Goal: Task Accomplishment & Management: Use online tool/utility

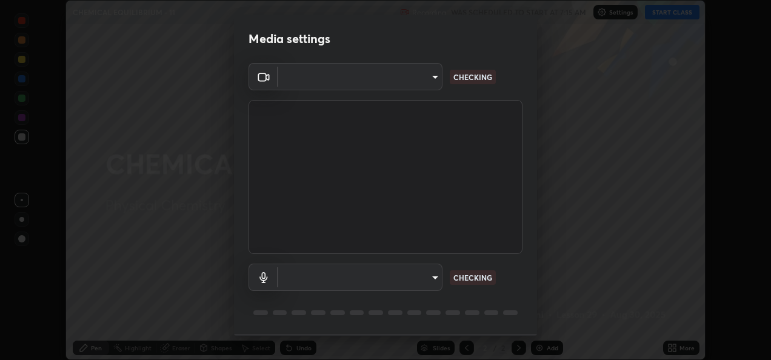
scroll to position [38, 0]
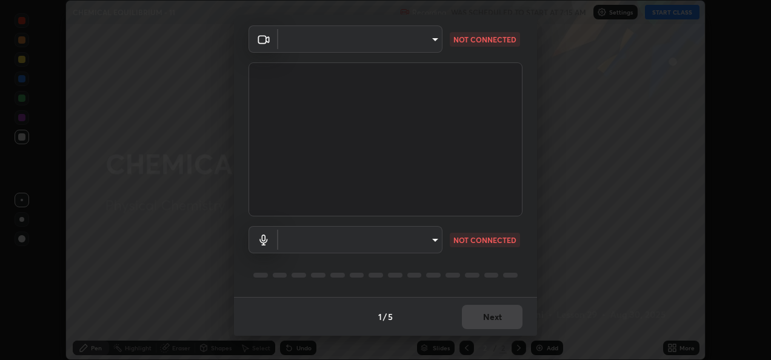
click at [428, 241] on body "Erase all CHEMICAL EQUILIBRIUM - 11 Recording WAS SCHEDULED TO START AT 7:15 AM…" at bounding box center [385, 180] width 771 height 360
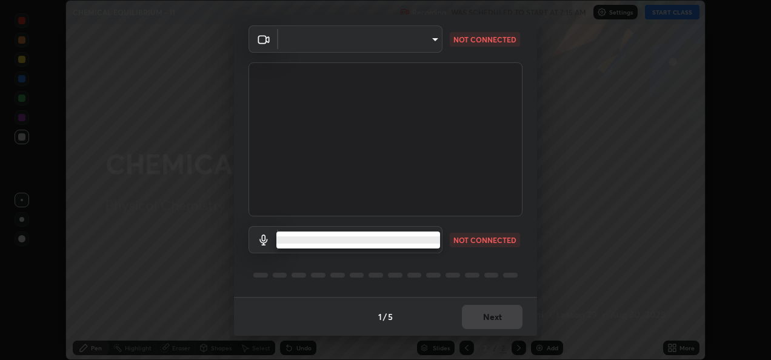
click at [428, 238] on li at bounding box center [358, 239] width 164 height 7
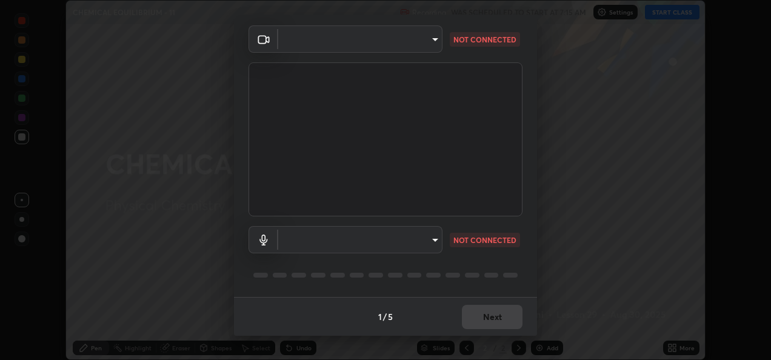
click at [431, 39] on body "Erase all CHEMICAL EQUILIBRIUM - 11 Recording WAS SCHEDULED TO START AT 7:15 AM…" at bounding box center [385, 180] width 771 height 360
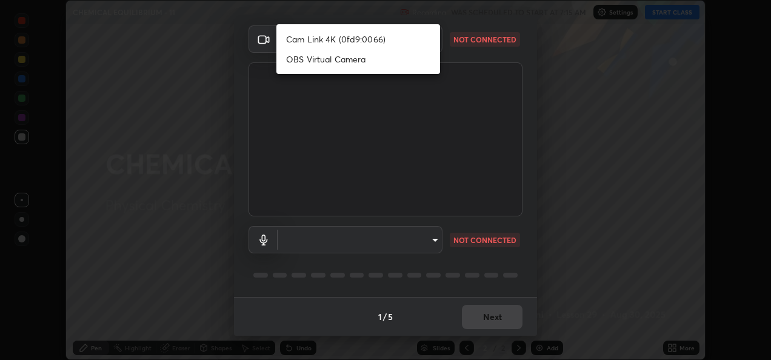
click at [419, 36] on li "Cam Link 4K (0fd9:0066)" at bounding box center [358, 39] width 164 height 20
type input "93c95eab924b7d0c68c9051fc4cdd8bd47c3786e4e6b14ed03205cefd876d242"
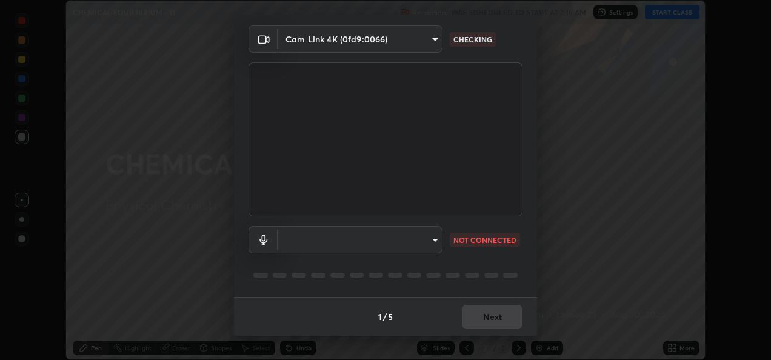
click at [422, 239] on body "Erase all CHEMICAL EQUILIBRIUM - 11 Recording WAS SCHEDULED TO START AT 7:15 AM…" at bounding box center [385, 180] width 771 height 360
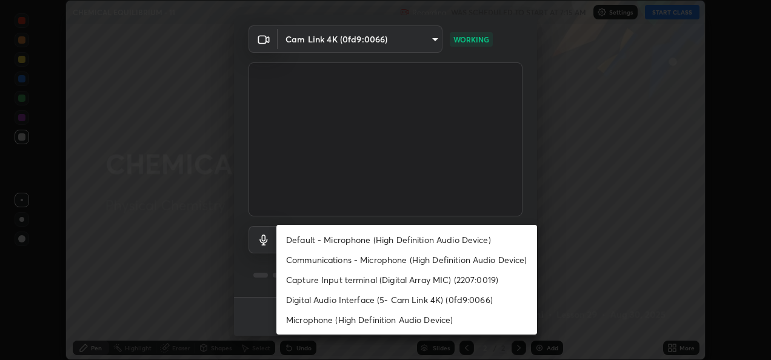
click at [466, 236] on li "Default - Microphone (High Definition Audio Device)" at bounding box center [406, 240] width 260 height 20
type input "default"
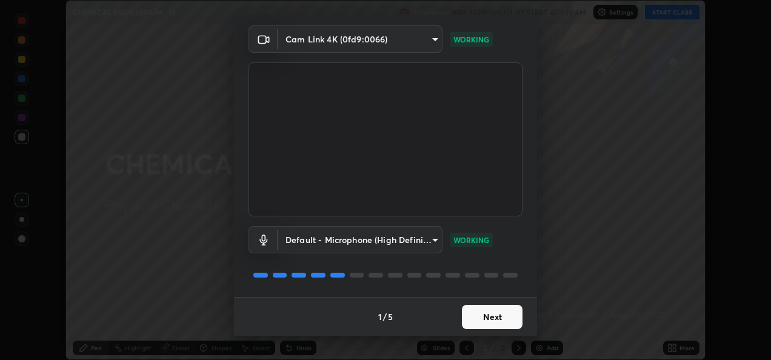
click at [491, 314] on button "Next" at bounding box center [492, 317] width 61 height 24
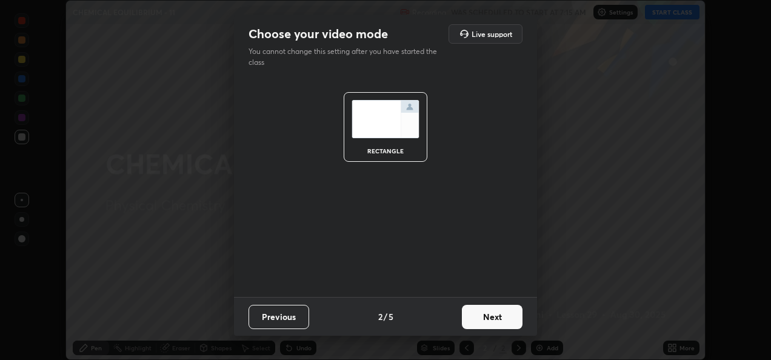
scroll to position [0, 0]
click at [499, 313] on button "Next" at bounding box center [492, 317] width 61 height 24
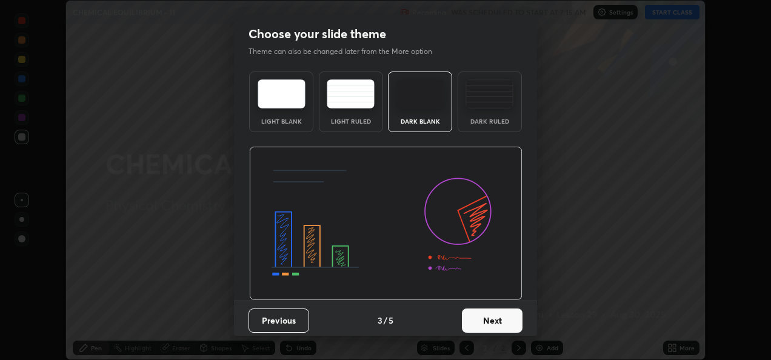
scroll to position [4, 0]
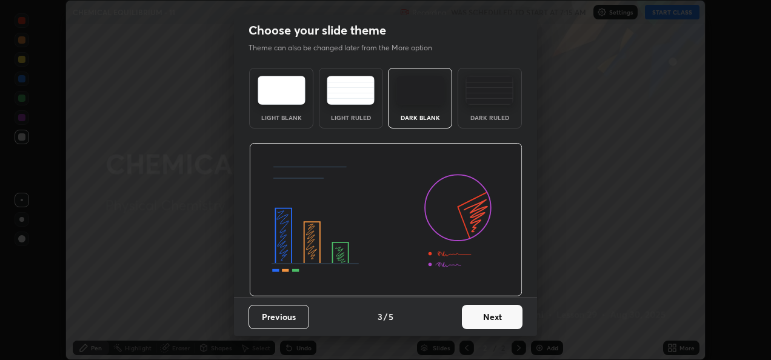
click at [497, 315] on button "Next" at bounding box center [492, 317] width 61 height 24
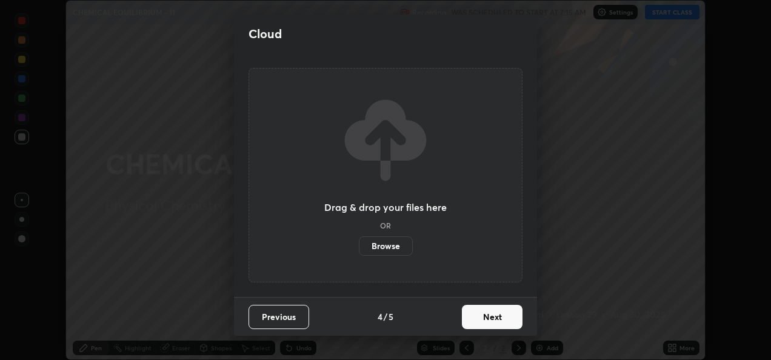
click at [495, 316] on button "Next" at bounding box center [492, 317] width 61 height 24
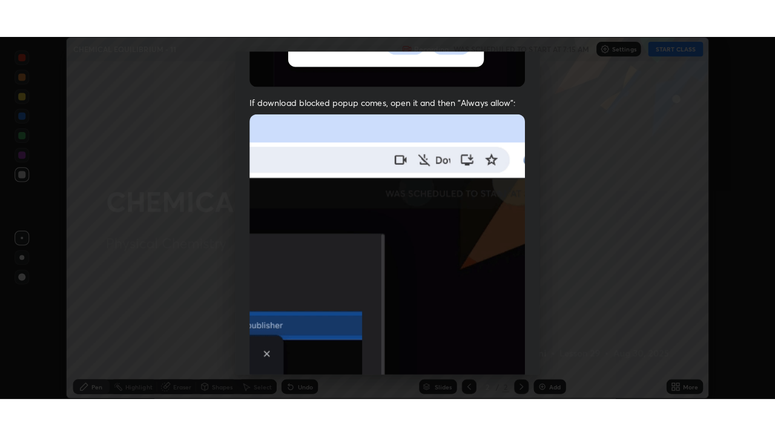
scroll to position [285, 0]
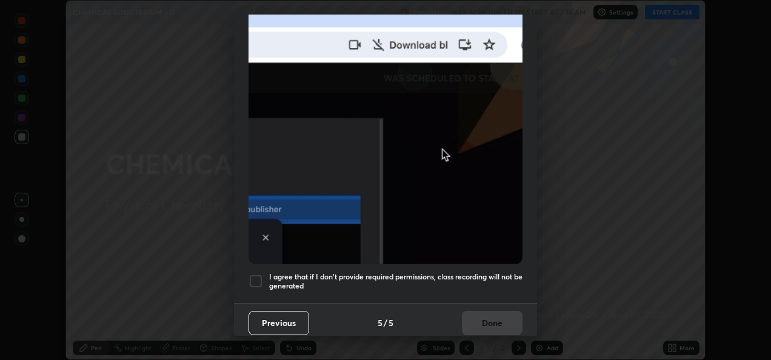
click at [474, 272] on h5 "I agree that if I don't provide required permissions, class recording will not …" at bounding box center [395, 281] width 253 height 19
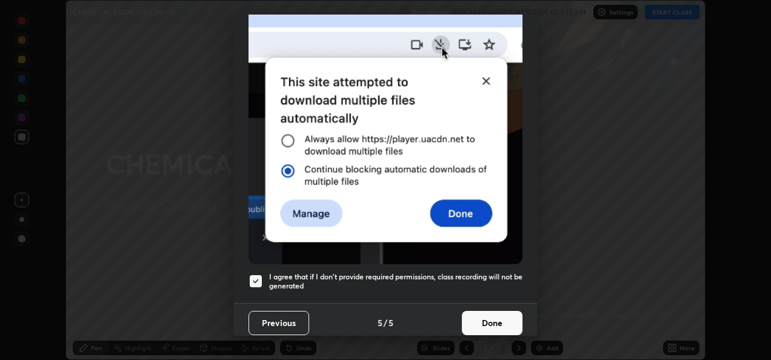
click at [475, 322] on button "Done" at bounding box center [492, 323] width 61 height 24
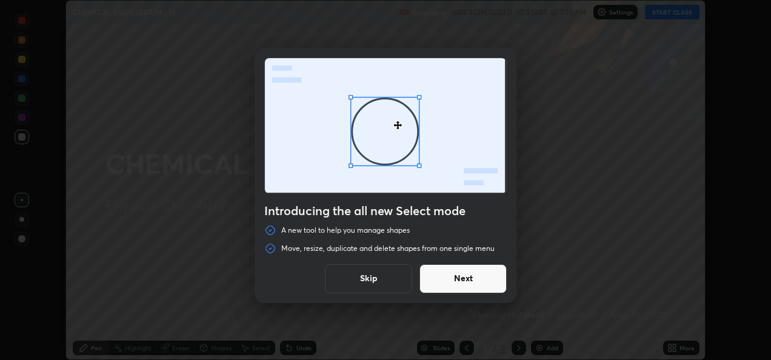
click at [393, 276] on button "Skip" at bounding box center [368, 278] width 87 height 29
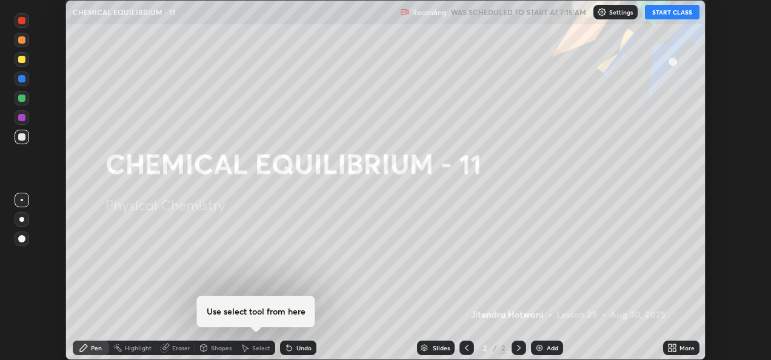
click at [667, 18] on button "START CLASS" at bounding box center [672, 12] width 55 height 15
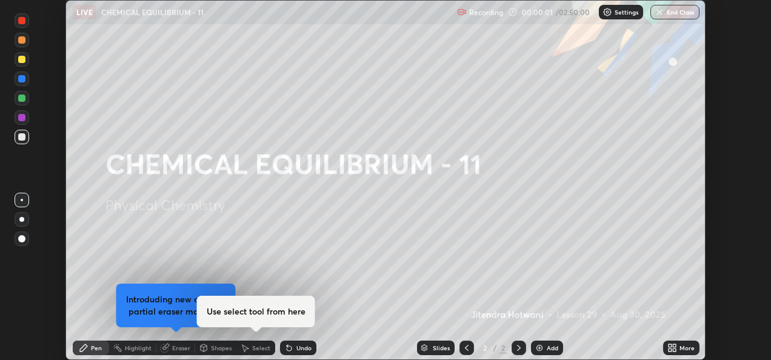
click at [682, 348] on div "More" at bounding box center [686, 348] width 15 height 6
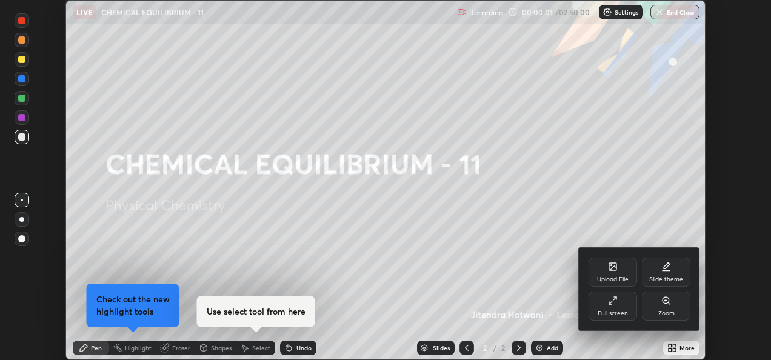
click at [677, 345] on div at bounding box center [385, 180] width 771 height 360
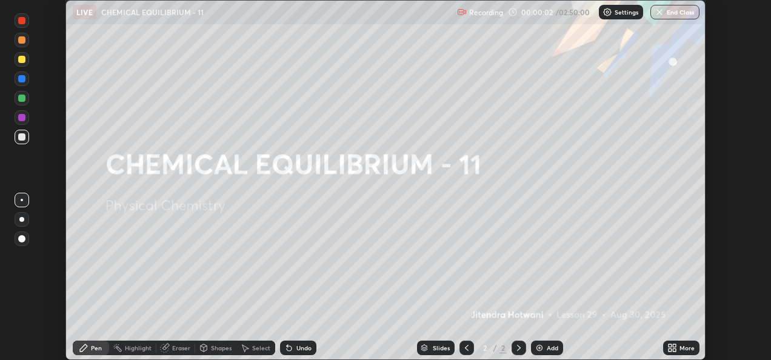
click at [674, 350] on icon at bounding box center [673, 349] width 3 height 3
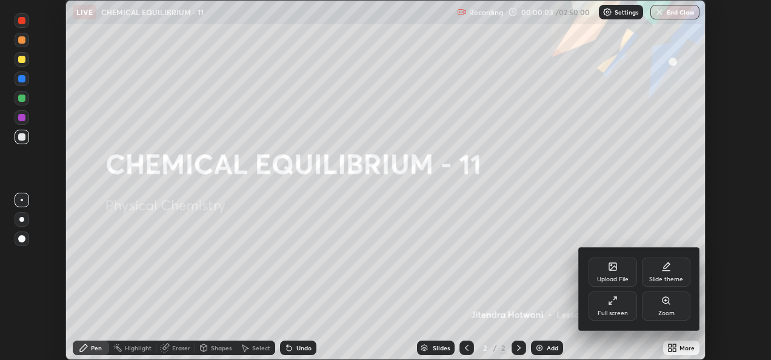
click at [626, 303] on div "Full screen" at bounding box center [612, 305] width 48 height 29
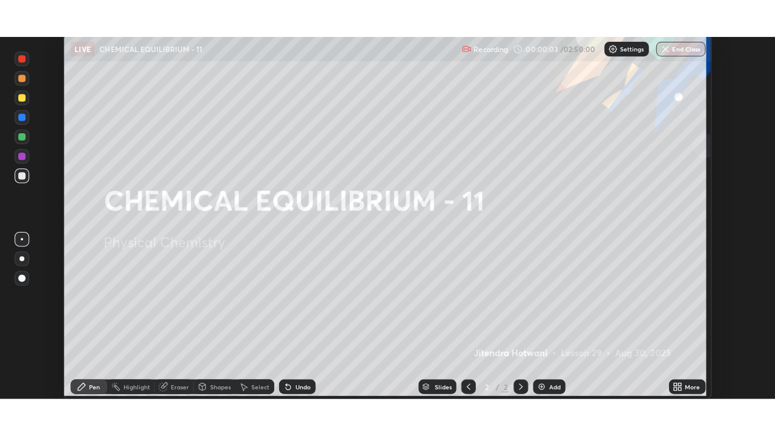
scroll to position [436, 775]
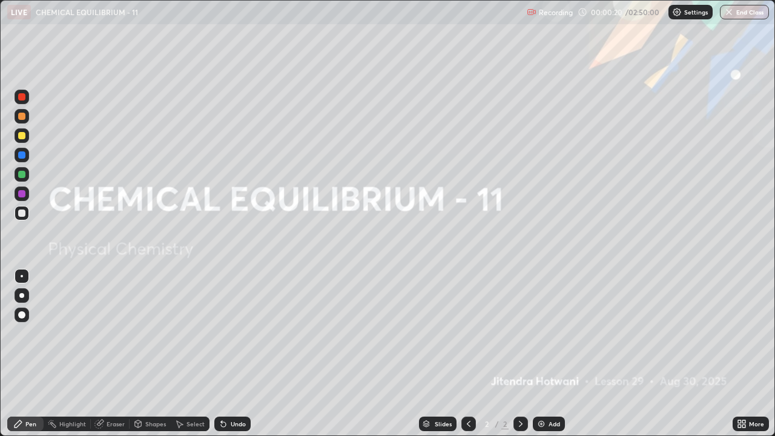
click at [545, 359] on img at bounding box center [542, 424] width 10 height 10
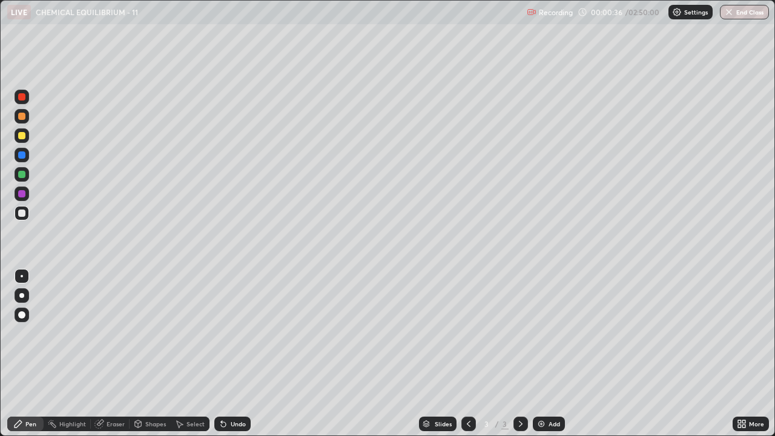
click at [20, 216] on div at bounding box center [21, 213] width 7 height 7
click at [21, 174] on div at bounding box center [21, 174] width 7 height 7
click at [19, 215] on div at bounding box center [21, 213] width 7 height 7
click at [24, 173] on div at bounding box center [21, 174] width 7 height 7
click at [28, 211] on div at bounding box center [22, 213] width 15 height 15
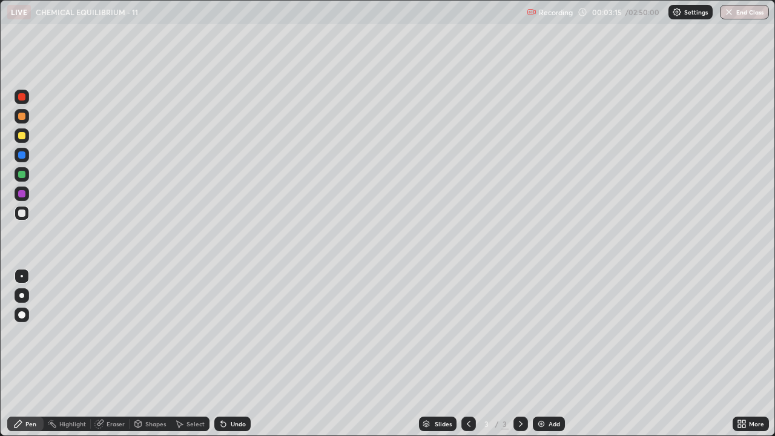
click at [549, 359] on div "Add" at bounding box center [555, 424] width 12 height 6
click at [468, 359] on icon at bounding box center [469, 424] width 10 height 10
click at [520, 359] on icon at bounding box center [521, 424] width 4 height 6
click at [465, 359] on icon at bounding box center [469, 424] width 10 height 10
click at [520, 359] on icon at bounding box center [521, 424] width 10 height 10
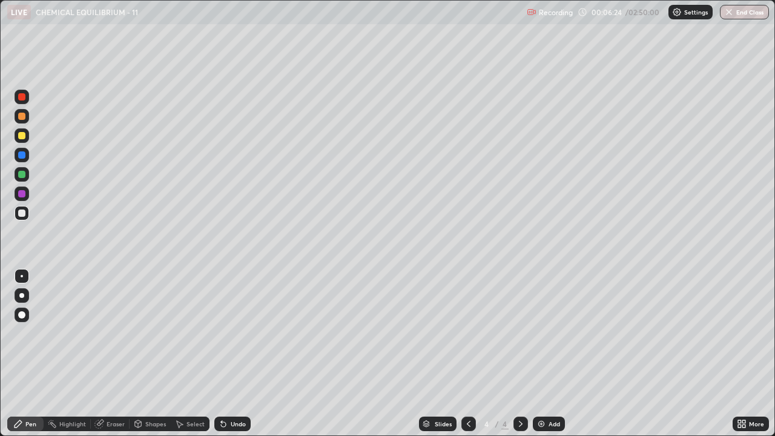
click at [19, 136] on div at bounding box center [21, 135] width 7 height 7
click at [22, 210] on div at bounding box center [21, 213] width 7 height 7
click at [549, 359] on div "Add" at bounding box center [555, 424] width 12 height 6
click at [466, 359] on icon at bounding box center [469, 424] width 10 height 10
click at [519, 359] on icon at bounding box center [521, 424] width 10 height 10
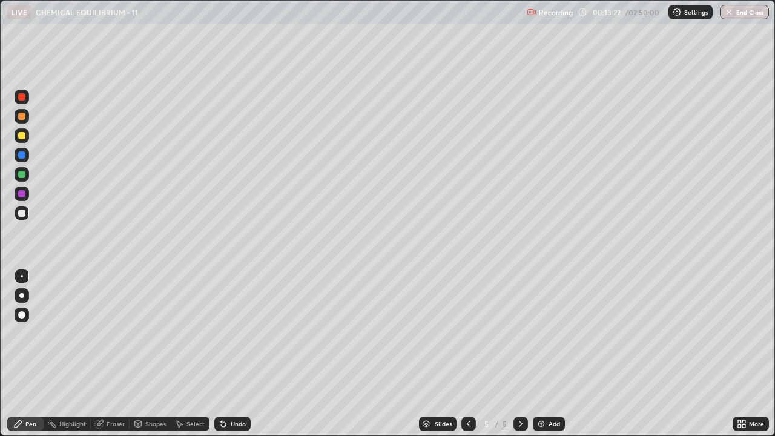
click at [549, 359] on div "Add" at bounding box center [555, 424] width 12 height 6
click at [21, 175] on div at bounding box center [21, 174] width 7 height 7
click at [23, 212] on div at bounding box center [21, 213] width 7 height 7
click at [158, 359] on div "Shapes" at bounding box center [155, 424] width 21 height 6
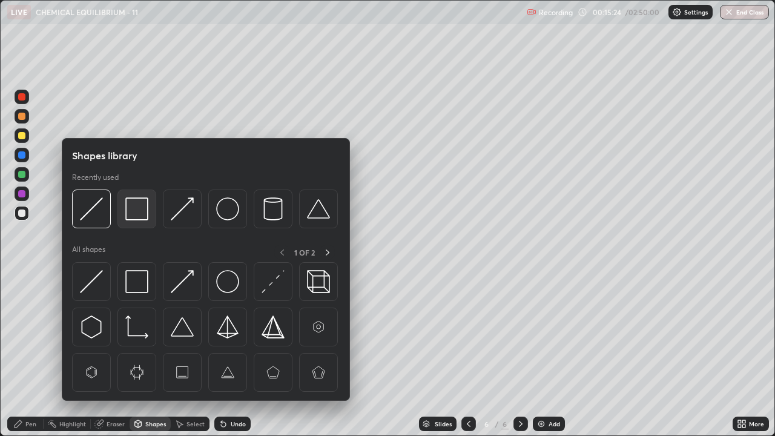
click at [136, 208] on img at bounding box center [136, 208] width 23 height 23
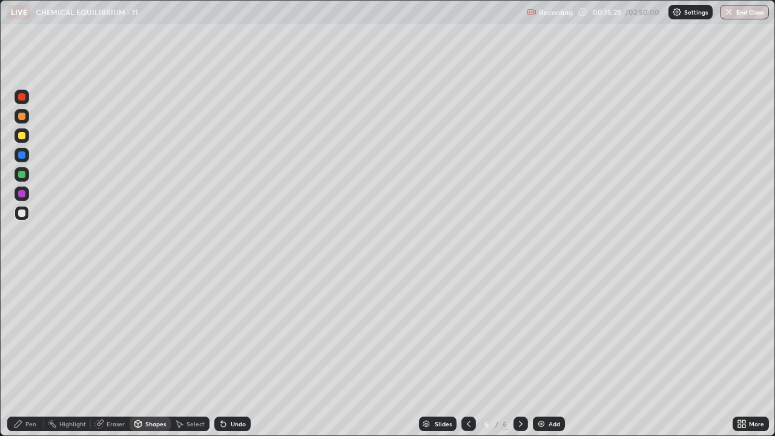
click at [468, 359] on icon at bounding box center [469, 424] width 10 height 10
click at [519, 359] on icon at bounding box center [521, 424] width 10 height 10
click at [520, 359] on icon at bounding box center [521, 424] width 10 height 10
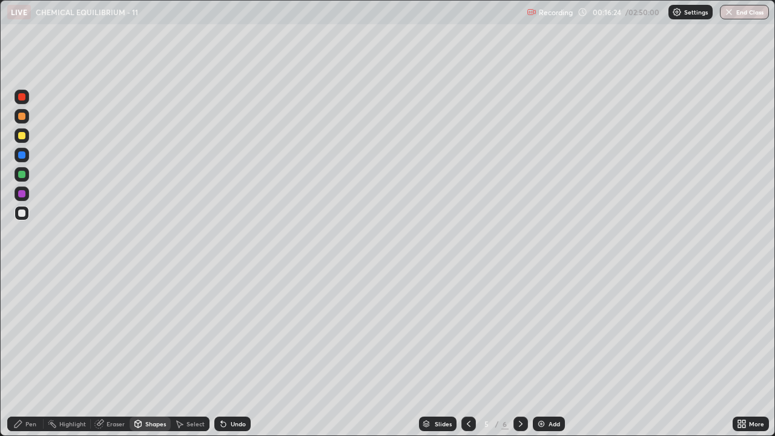
click at [520, 359] on icon at bounding box center [521, 424] width 10 height 10
click at [114, 359] on div "Eraser" at bounding box center [116, 424] width 18 height 6
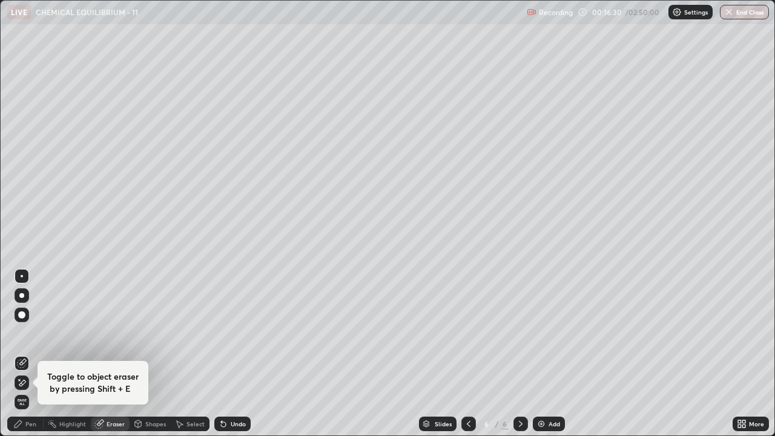
click at [26, 359] on div "Pen" at bounding box center [30, 424] width 11 height 6
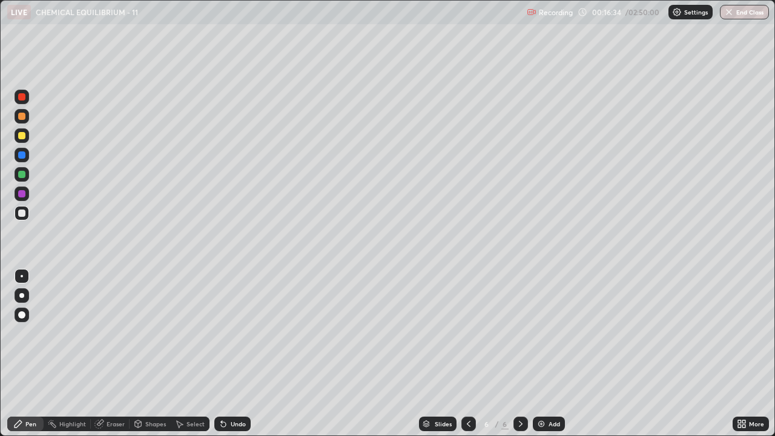
click at [469, 359] on icon at bounding box center [469, 424] width 10 height 10
click at [462, 359] on div at bounding box center [469, 424] width 15 height 15
click at [116, 359] on div "Eraser" at bounding box center [116, 424] width 18 height 6
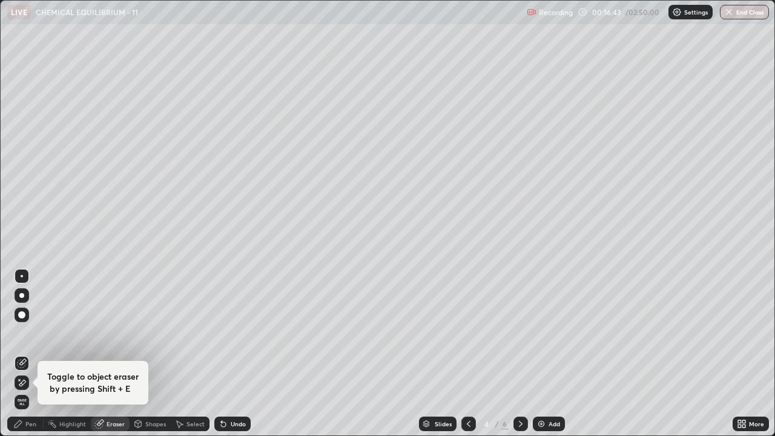
click at [32, 359] on div "Pen" at bounding box center [30, 424] width 11 height 6
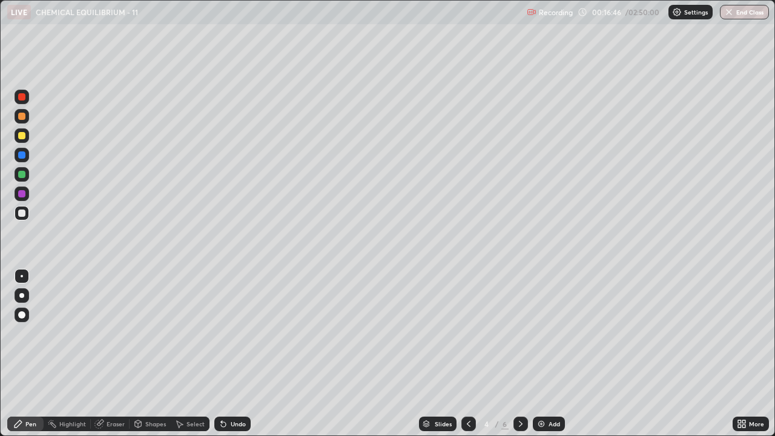
click at [468, 359] on icon at bounding box center [469, 424] width 10 height 10
click at [518, 359] on icon at bounding box center [521, 424] width 10 height 10
click at [111, 359] on div "Eraser" at bounding box center [116, 424] width 18 height 6
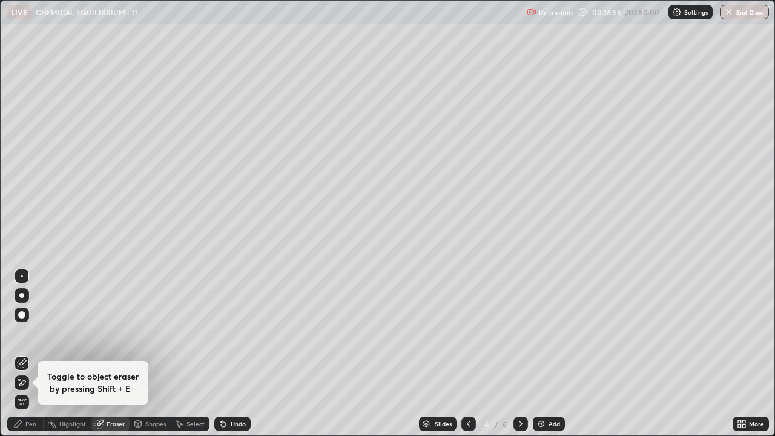
click at [33, 359] on div "Pen" at bounding box center [30, 424] width 11 height 6
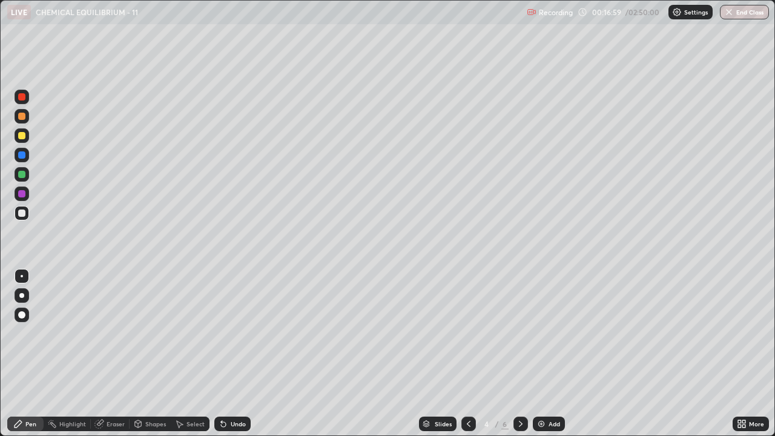
click at [469, 359] on icon at bounding box center [469, 424] width 10 height 10
click at [524, 359] on icon at bounding box center [521, 424] width 10 height 10
click at [520, 359] on icon at bounding box center [521, 424] width 10 height 10
click at [468, 359] on icon at bounding box center [469, 424] width 10 height 10
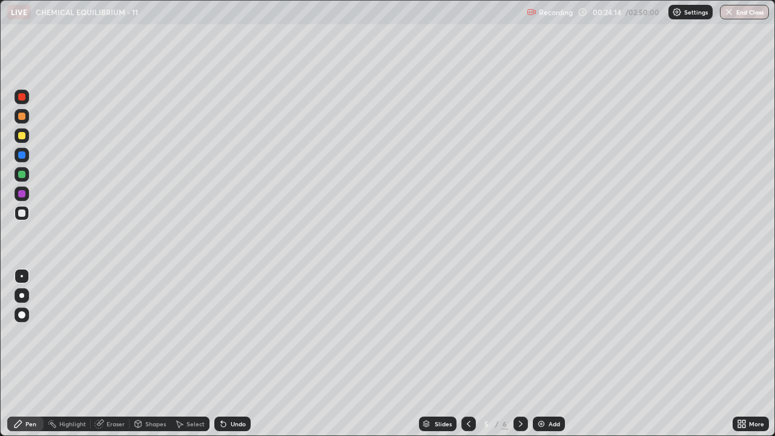
click at [505, 359] on div "6" at bounding box center [505, 424] width 7 height 11
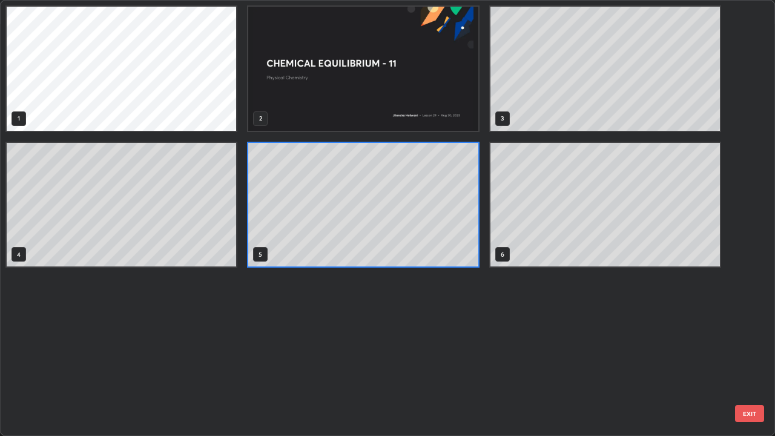
scroll to position [431, 768]
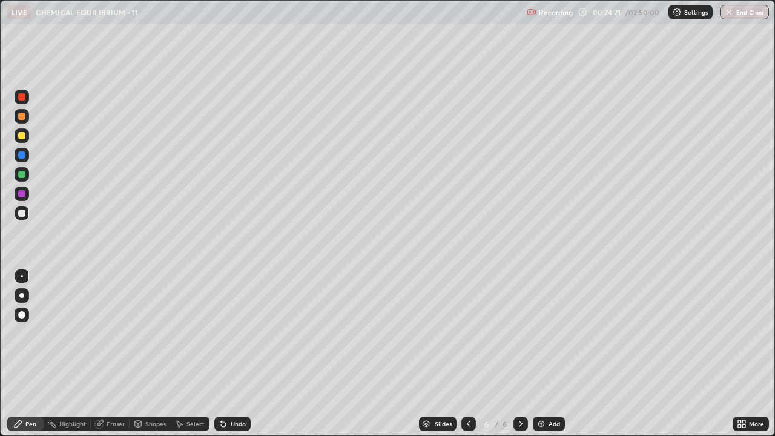
click at [23, 193] on div at bounding box center [21, 193] width 7 height 7
click at [231, 359] on div "Undo" at bounding box center [238, 424] width 15 height 6
click at [228, 359] on div "Undo" at bounding box center [232, 424] width 36 height 15
click at [227, 359] on div "Undo" at bounding box center [232, 424] width 36 height 15
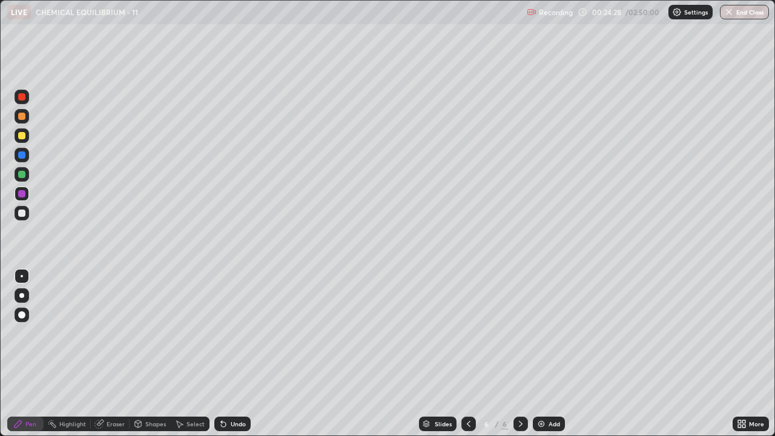
click at [231, 359] on div "Undo" at bounding box center [238, 424] width 15 height 6
click at [20, 213] on div at bounding box center [21, 213] width 7 height 7
click at [22, 177] on div at bounding box center [21, 174] width 7 height 7
click at [21, 213] on div at bounding box center [21, 213] width 7 height 7
click at [21, 177] on div at bounding box center [21, 174] width 7 height 7
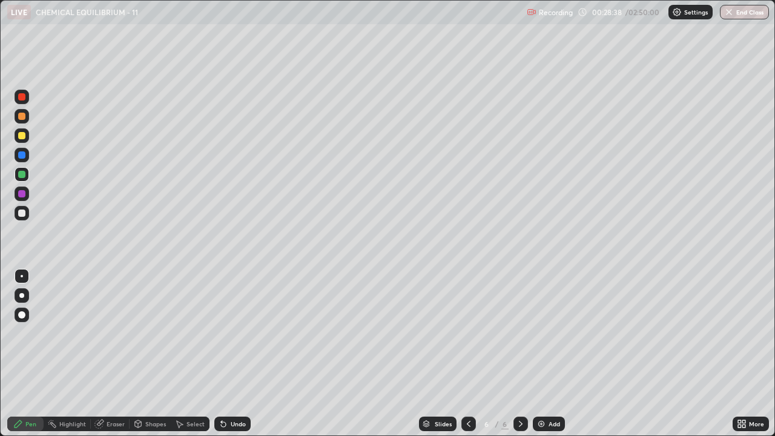
click at [549, 359] on div "Add" at bounding box center [555, 424] width 12 height 6
click at [147, 359] on div "Shapes" at bounding box center [155, 424] width 21 height 6
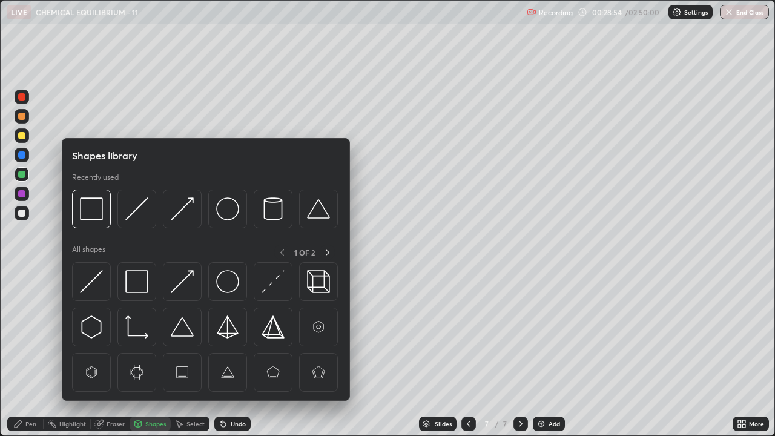
click at [34, 359] on div "Pen" at bounding box center [30, 424] width 11 height 6
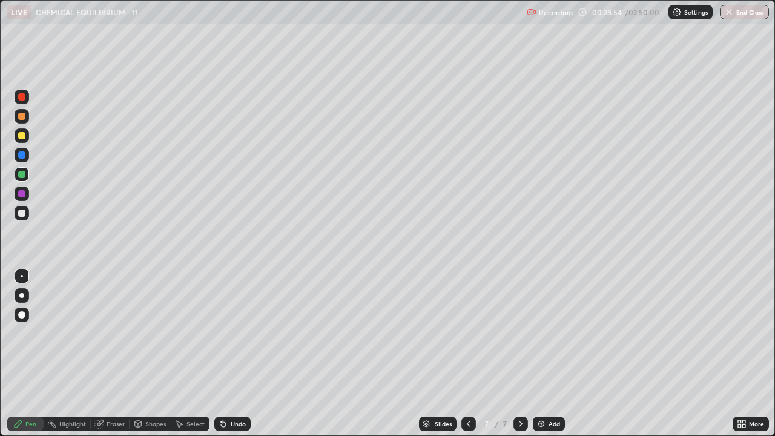
click at [32, 359] on div "Pen" at bounding box center [30, 424] width 11 height 6
click at [20, 213] on div at bounding box center [21, 213] width 7 height 7
click at [468, 359] on icon at bounding box center [469, 424] width 10 height 10
click at [467, 359] on icon at bounding box center [469, 424] width 10 height 10
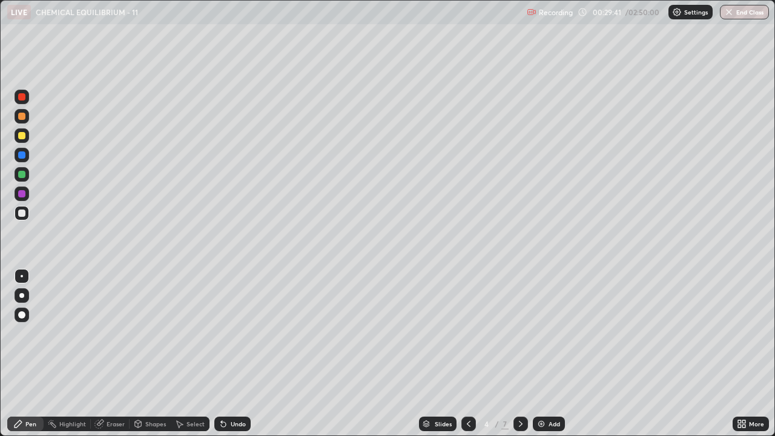
click at [467, 359] on icon at bounding box center [469, 424] width 4 height 6
click at [514, 359] on div at bounding box center [521, 424] width 15 height 15
click at [519, 359] on icon at bounding box center [521, 424] width 10 height 10
click at [518, 359] on div at bounding box center [521, 424] width 15 height 15
click at [467, 359] on icon at bounding box center [469, 424] width 10 height 10
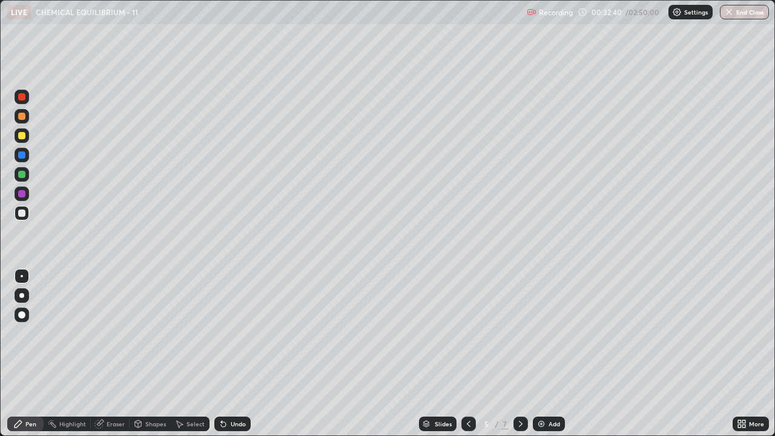
click at [468, 359] on icon at bounding box center [469, 424] width 10 height 10
click at [464, 359] on icon at bounding box center [469, 424] width 10 height 10
click at [519, 359] on icon at bounding box center [521, 424] width 10 height 10
click at [516, 359] on icon at bounding box center [521, 424] width 10 height 10
click at [518, 359] on icon at bounding box center [521, 424] width 10 height 10
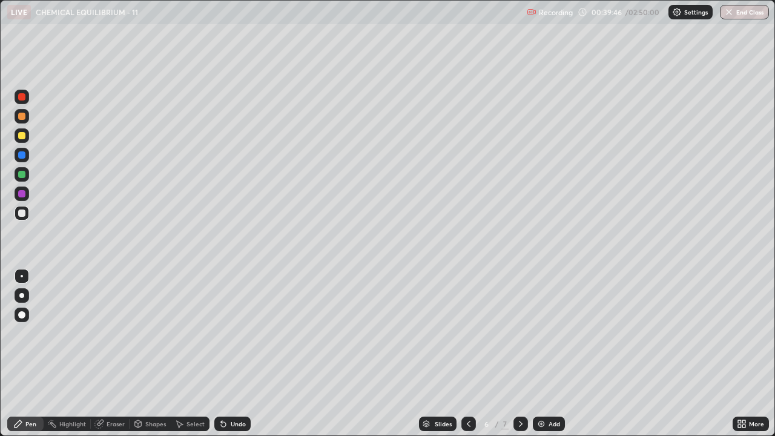
click at [520, 359] on icon at bounding box center [521, 424] width 10 height 10
click at [468, 359] on icon at bounding box center [469, 424] width 10 height 10
click at [518, 359] on icon at bounding box center [521, 424] width 10 height 10
click at [19, 139] on div at bounding box center [21, 135] width 7 height 7
click at [23, 217] on div at bounding box center [22, 213] width 15 height 15
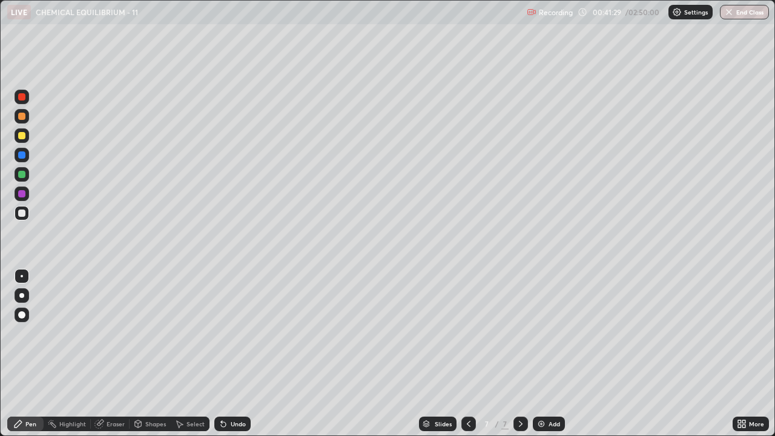
click at [116, 359] on div "Eraser" at bounding box center [116, 424] width 18 height 6
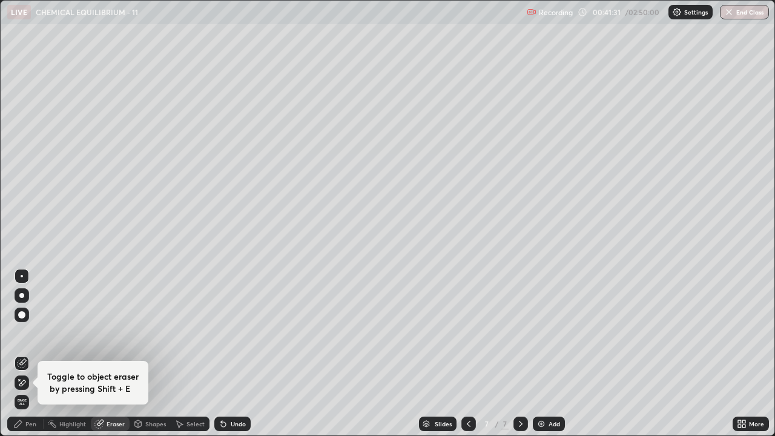
click at [32, 359] on div "Pen" at bounding box center [30, 424] width 11 height 6
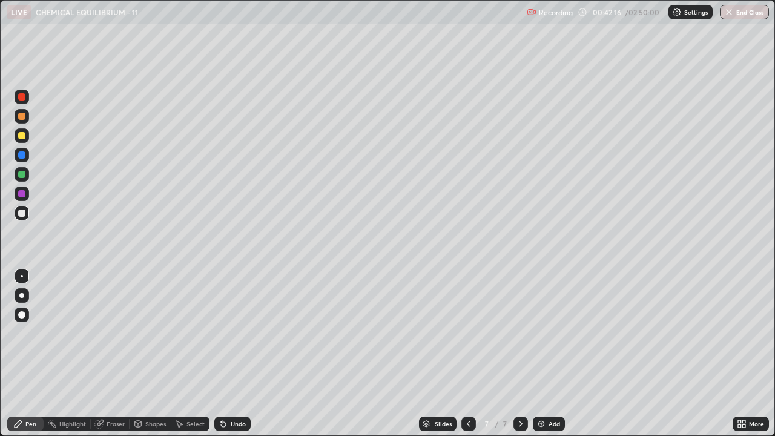
click at [20, 97] on div at bounding box center [21, 96] width 7 height 7
click at [27, 212] on div at bounding box center [22, 213] width 15 height 15
click at [24, 194] on div at bounding box center [21, 193] width 7 height 7
click at [22, 215] on div at bounding box center [21, 213] width 7 height 7
click at [549, 359] on div "Add" at bounding box center [555, 424] width 12 height 6
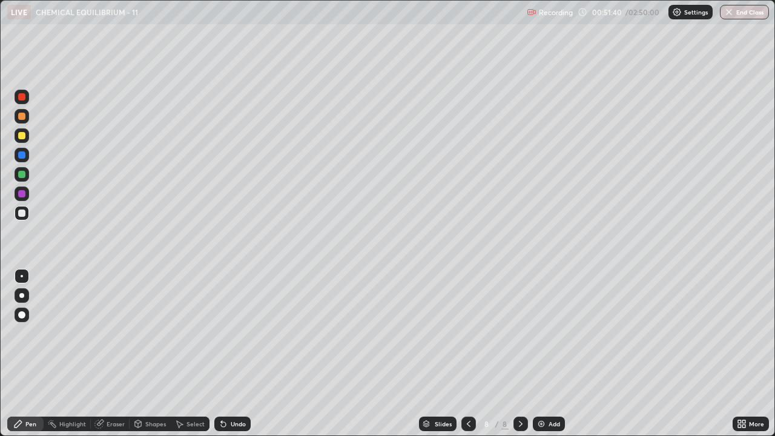
click at [147, 359] on div "Shapes" at bounding box center [150, 424] width 41 height 15
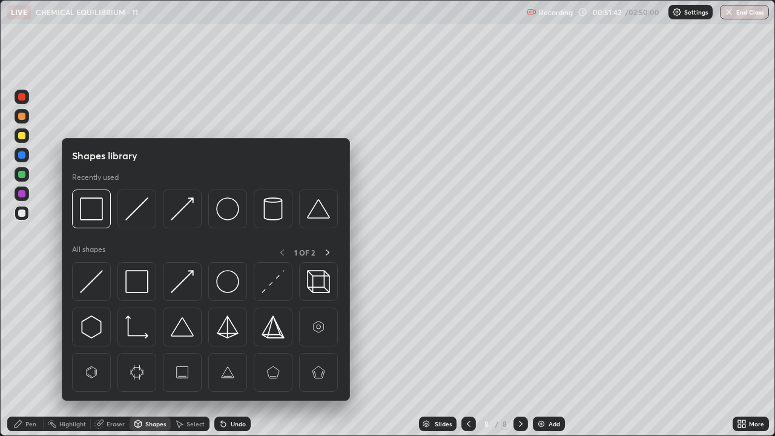
click at [104, 359] on icon at bounding box center [100, 424] width 10 height 10
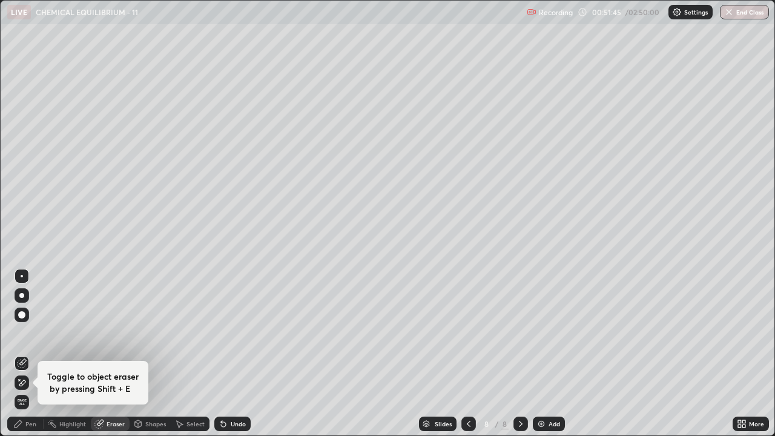
click at [32, 359] on div "Pen" at bounding box center [30, 424] width 11 height 6
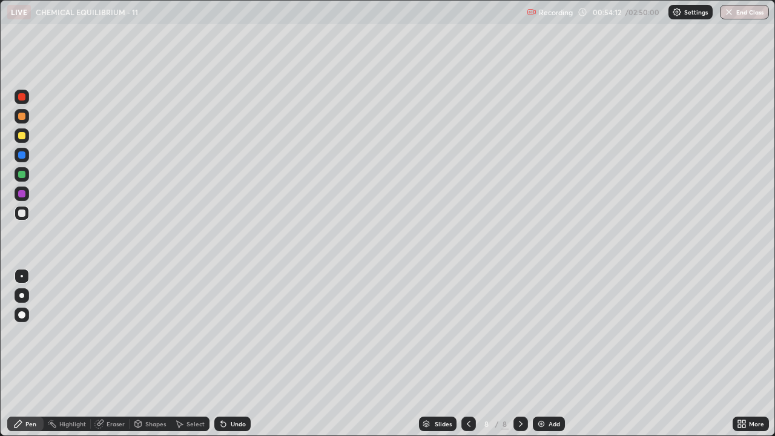
click at [24, 135] on div at bounding box center [21, 135] width 7 height 7
click at [22, 214] on div at bounding box center [21, 213] width 7 height 7
click at [547, 359] on div "Add" at bounding box center [549, 424] width 32 height 15
click at [21, 173] on div at bounding box center [21, 174] width 7 height 7
click at [19, 215] on div at bounding box center [21, 213] width 7 height 7
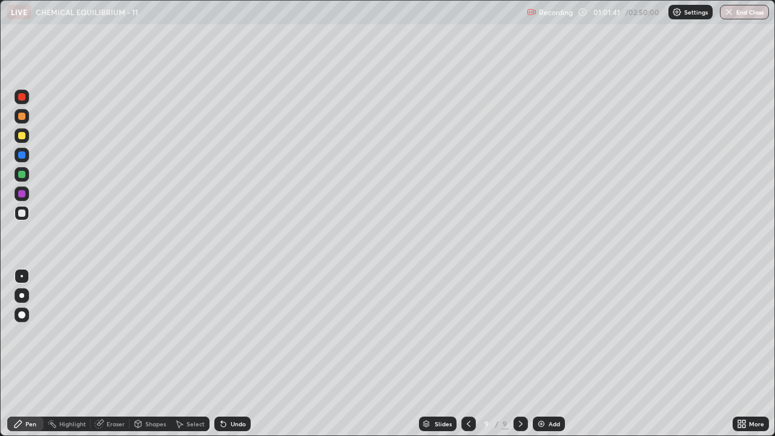
click at [111, 359] on div "Eraser" at bounding box center [116, 424] width 18 height 6
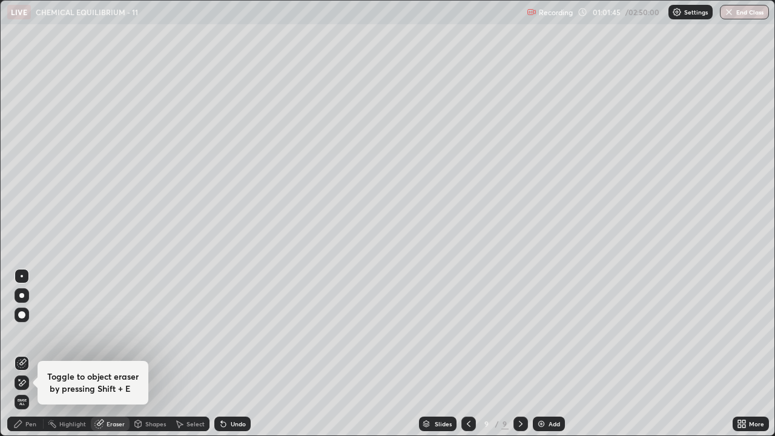
click at [28, 359] on div "Pen" at bounding box center [30, 424] width 11 height 6
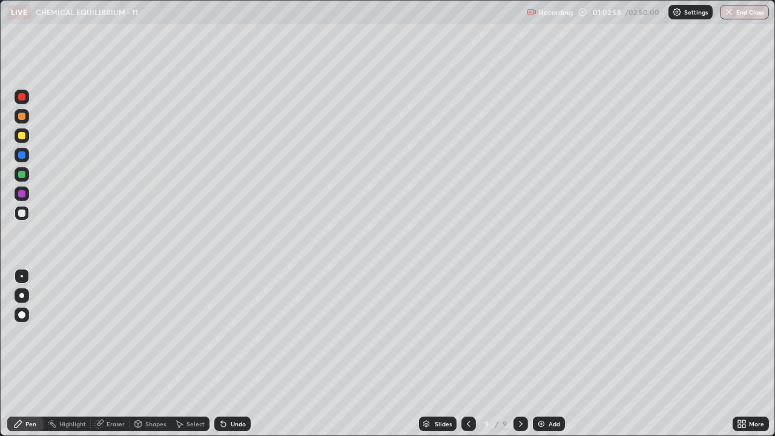
click at [25, 135] on div at bounding box center [21, 135] width 7 height 7
click at [547, 359] on div "Add" at bounding box center [549, 424] width 32 height 15
click at [24, 213] on div at bounding box center [21, 213] width 7 height 7
click at [21, 173] on div at bounding box center [21, 174] width 7 height 7
click at [22, 135] on div at bounding box center [21, 135] width 7 height 7
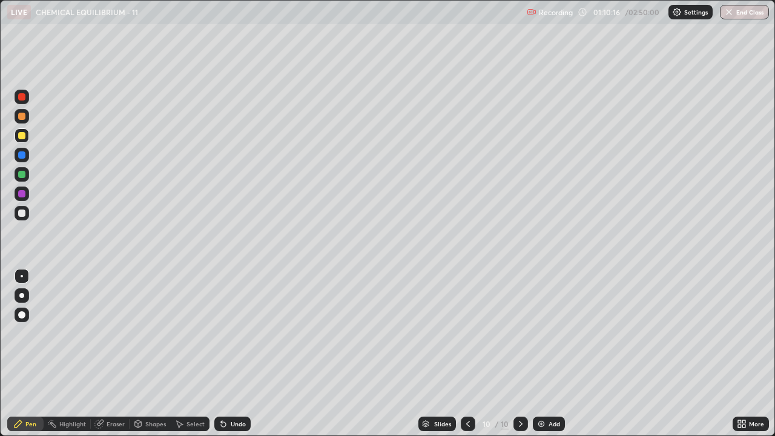
click at [549, 359] on div "Add" at bounding box center [555, 424] width 12 height 6
click at [21, 213] on div at bounding box center [21, 213] width 7 height 7
click at [20, 195] on div at bounding box center [21, 193] width 7 height 7
click at [147, 359] on div "Shapes" at bounding box center [155, 424] width 21 height 6
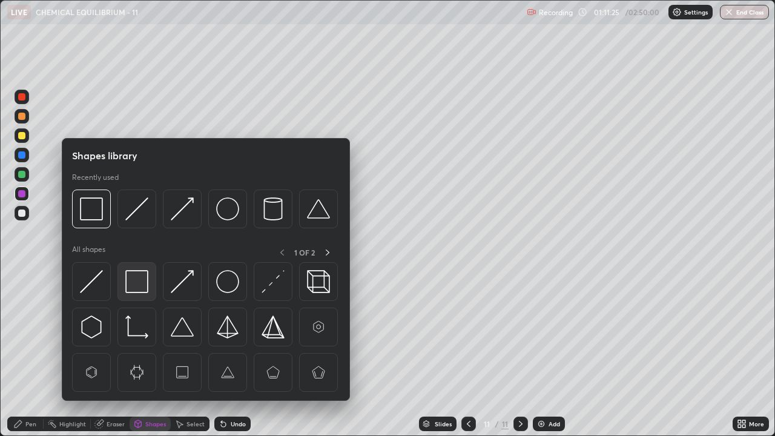
click at [128, 292] on img at bounding box center [136, 281] width 23 height 23
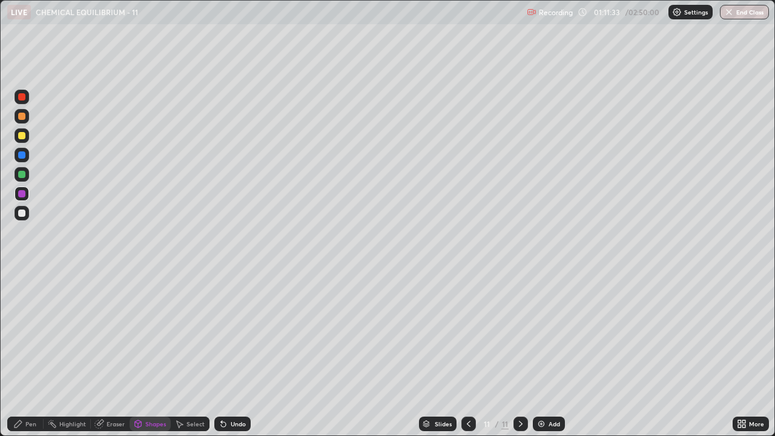
click at [21, 212] on div at bounding box center [21, 213] width 7 height 7
click at [33, 359] on div "Pen" at bounding box center [30, 424] width 11 height 6
click at [545, 359] on div "Add" at bounding box center [549, 424] width 32 height 15
click at [465, 359] on icon at bounding box center [469, 424] width 10 height 10
click at [518, 359] on icon at bounding box center [521, 424] width 10 height 10
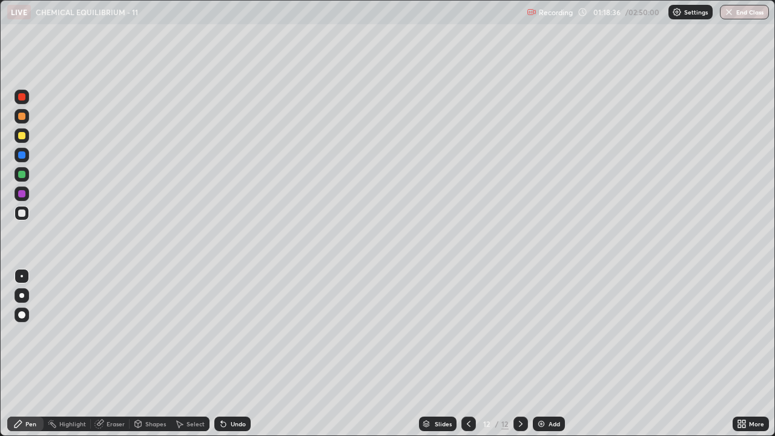
click at [111, 359] on div "Eraser" at bounding box center [116, 424] width 18 height 6
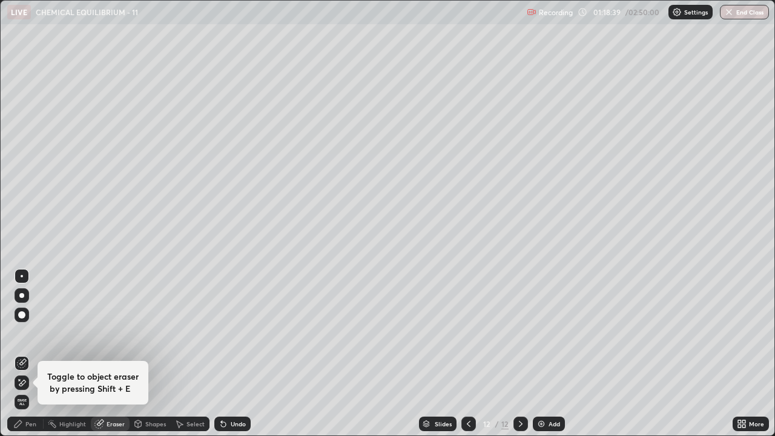
click at [33, 359] on div "Pen" at bounding box center [30, 424] width 11 height 6
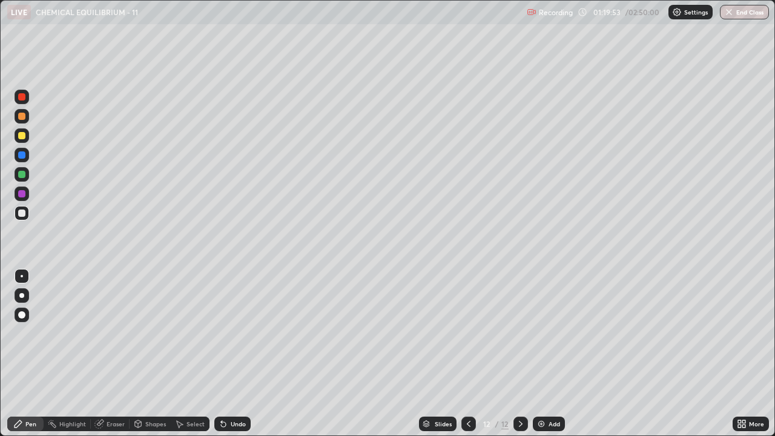
click at [550, 359] on div "Add" at bounding box center [555, 424] width 12 height 6
click at [21, 136] on div at bounding box center [21, 135] width 7 height 7
click at [231, 359] on div "Undo" at bounding box center [238, 424] width 15 height 6
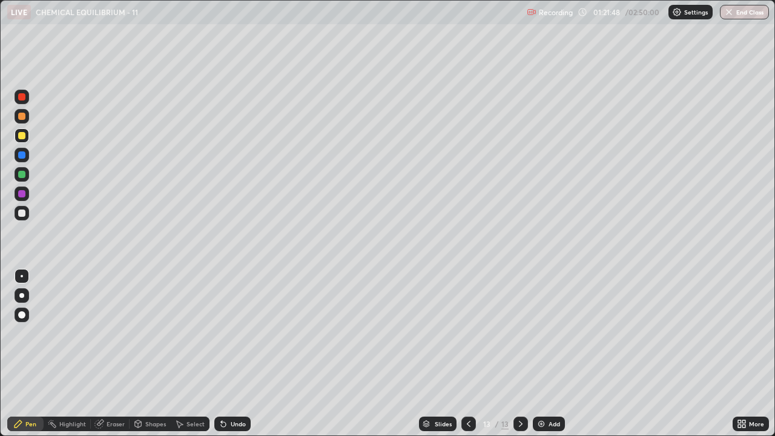
click at [233, 359] on div "Undo" at bounding box center [238, 424] width 15 height 6
click at [545, 359] on img at bounding box center [542, 424] width 10 height 10
click at [21, 215] on div at bounding box center [21, 213] width 7 height 7
click at [467, 359] on icon at bounding box center [469, 424] width 10 height 10
click at [520, 359] on icon at bounding box center [521, 424] width 10 height 10
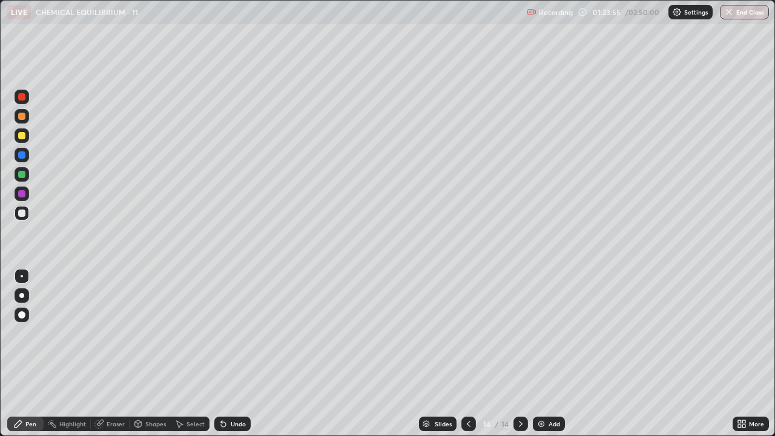
click at [467, 359] on icon at bounding box center [469, 424] width 10 height 10
click at [519, 359] on icon at bounding box center [521, 424] width 4 height 6
click at [115, 359] on div "Eraser" at bounding box center [116, 424] width 18 height 6
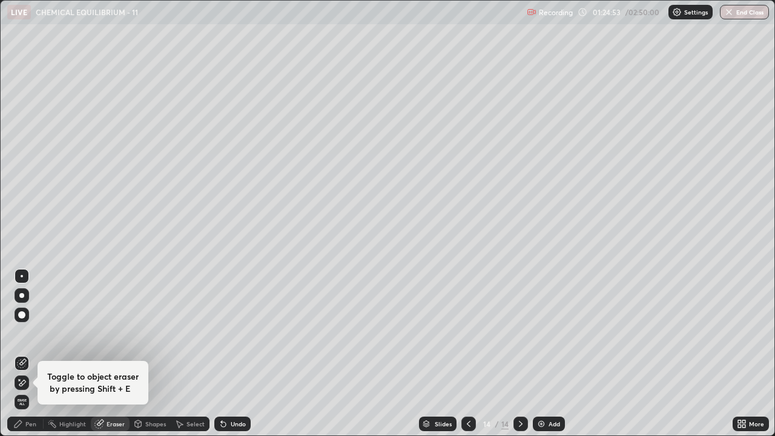
click at [26, 359] on div "Pen" at bounding box center [30, 424] width 11 height 6
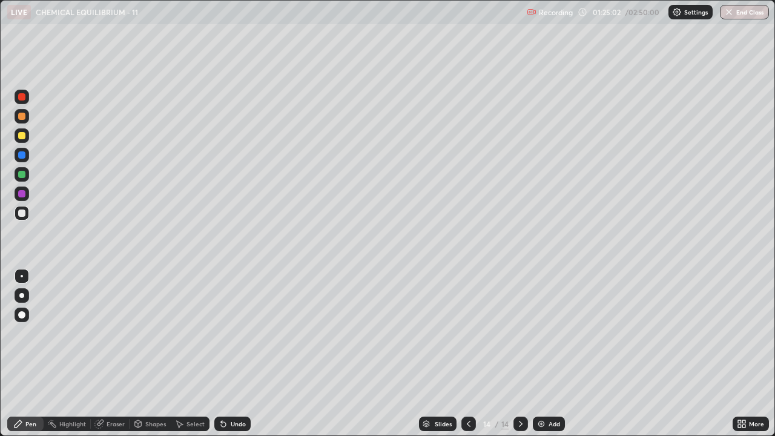
click at [468, 359] on icon at bounding box center [469, 424] width 10 height 10
click at [21, 96] on div at bounding box center [21, 96] width 7 height 7
click at [107, 359] on div "Eraser" at bounding box center [116, 424] width 18 height 6
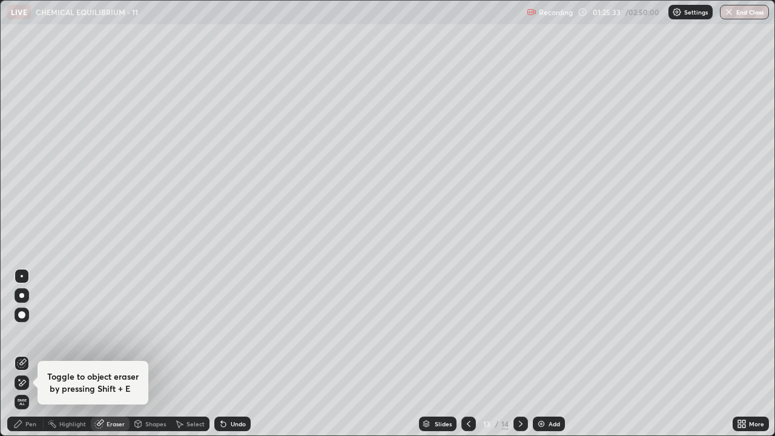
click at [27, 359] on div "Pen" at bounding box center [25, 424] width 36 height 15
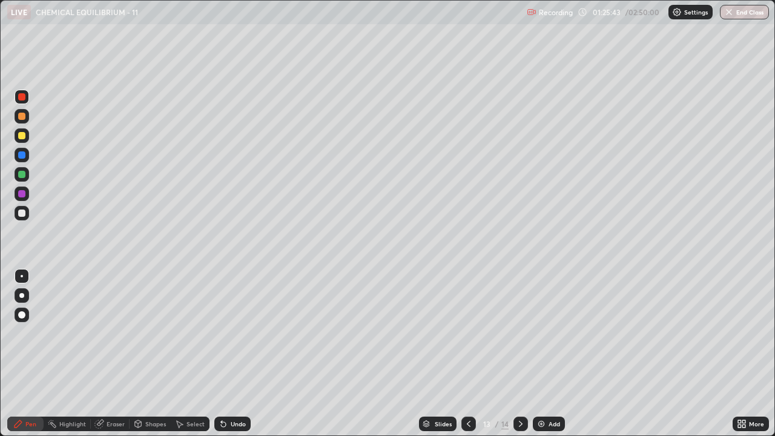
click at [233, 359] on div "Undo" at bounding box center [238, 424] width 15 height 6
click at [231, 359] on div "Undo" at bounding box center [238, 424] width 15 height 6
click at [233, 359] on div "Undo" at bounding box center [238, 424] width 15 height 6
click at [234, 359] on div "Undo" at bounding box center [238, 424] width 15 height 6
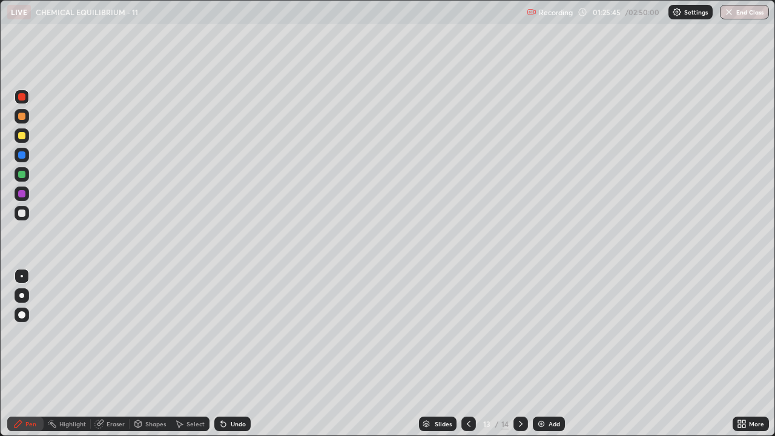
click at [238, 359] on div "Undo" at bounding box center [238, 424] width 15 height 6
click at [237, 359] on div "Undo" at bounding box center [238, 424] width 15 height 6
click at [239, 359] on div "Undo" at bounding box center [238, 424] width 15 height 6
click at [237, 359] on div "Undo" at bounding box center [238, 424] width 15 height 6
click at [21, 138] on div at bounding box center [21, 135] width 7 height 7
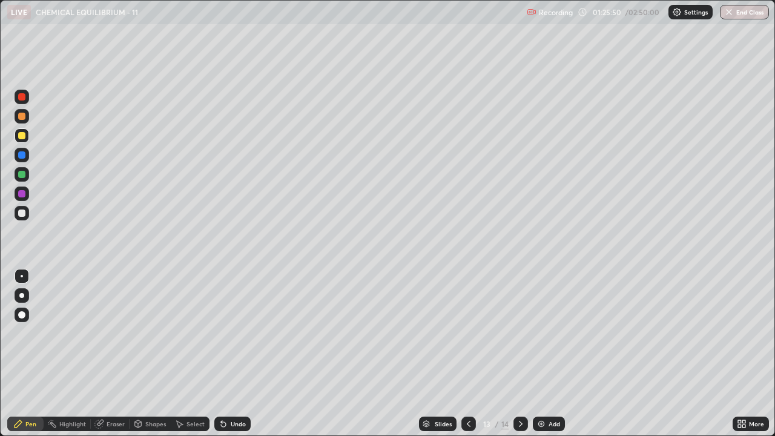
click at [101, 359] on icon at bounding box center [100, 423] width 7 height 6
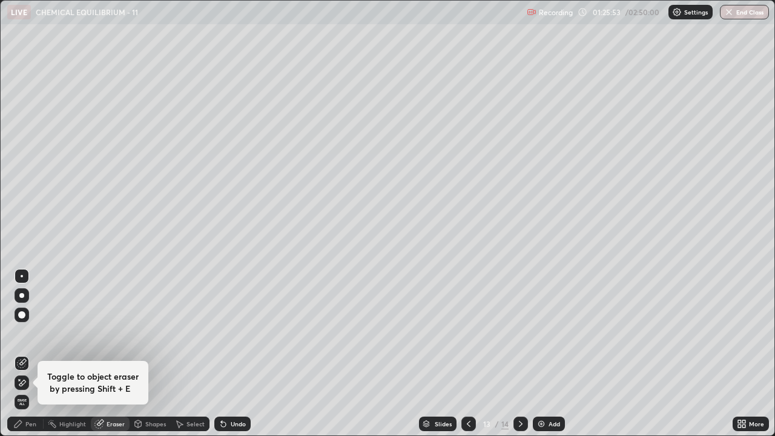
click at [30, 359] on div "Pen" at bounding box center [30, 424] width 11 height 6
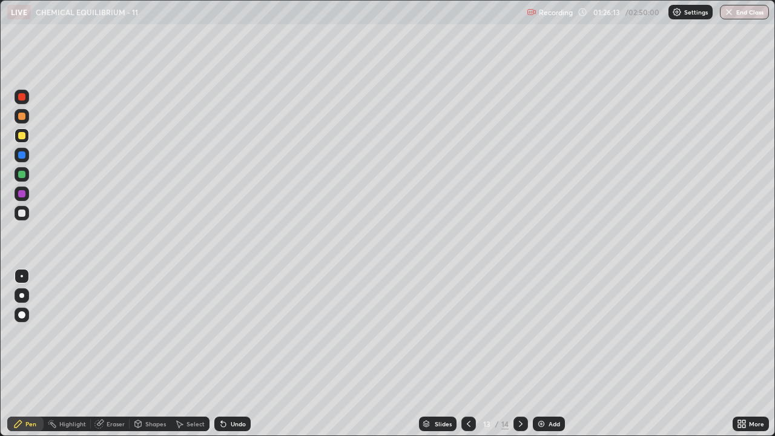
click at [520, 359] on icon at bounding box center [521, 424] width 10 height 10
click at [23, 213] on div at bounding box center [21, 213] width 7 height 7
click at [20, 194] on div at bounding box center [21, 193] width 7 height 7
click at [549, 359] on div "Add" at bounding box center [555, 424] width 12 height 6
click at [19, 137] on div at bounding box center [21, 135] width 7 height 7
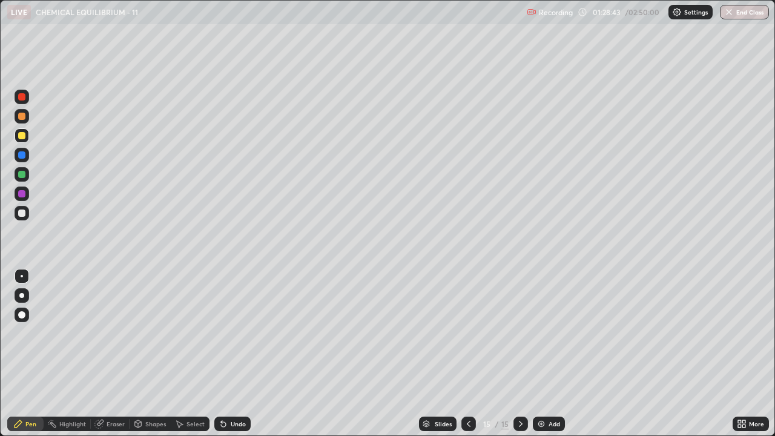
click at [23, 214] on div at bounding box center [21, 213] width 7 height 7
click at [18, 213] on div at bounding box center [22, 213] width 15 height 15
click at [113, 359] on div "Eraser" at bounding box center [116, 424] width 18 height 6
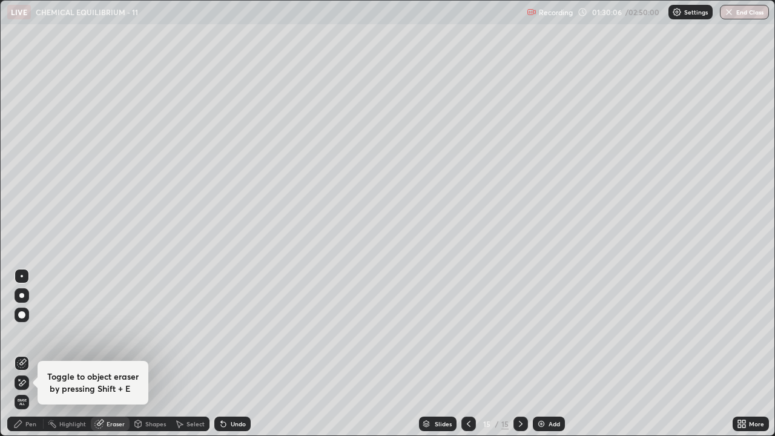
click at [31, 359] on div "Pen" at bounding box center [30, 424] width 11 height 6
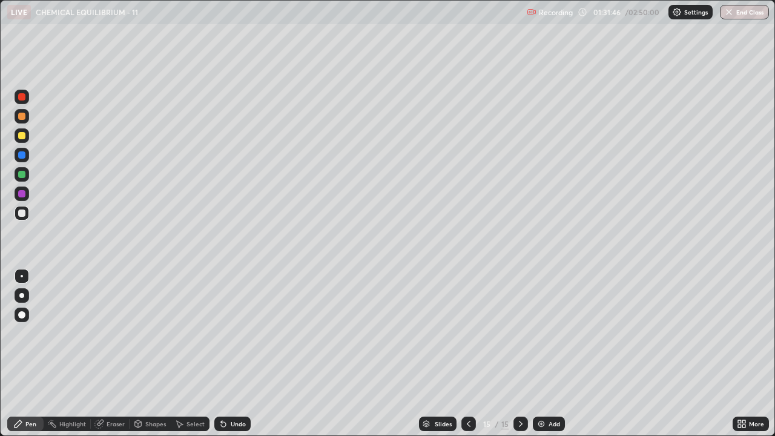
click at [20, 134] on div at bounding box center [21, 135] width 7 height 7
click at [22, 214] on div at bounding box center [21, 213] width 7 height 7
click at [555, 359] on div "Add" at bounding box center [555, 424] width 12 height 6
click at [469, 359] on icon at bounding box center [469, 424] width 10 height 10
click at [520, 359] on icon at bounding box center [521, 424] width 10 height 10
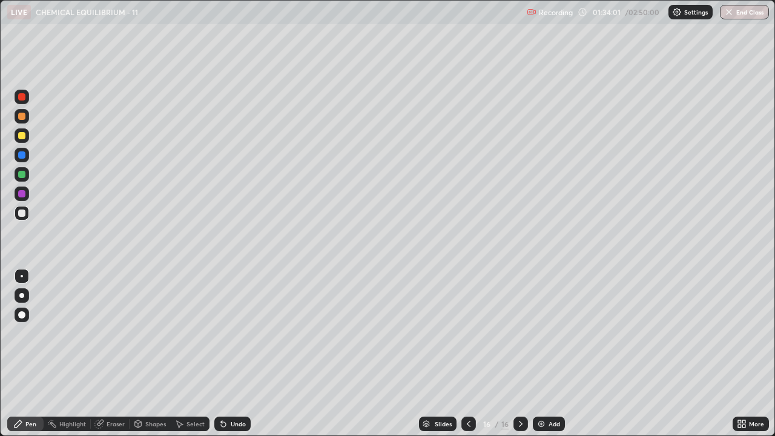
click at [467, 359] on icon at bounding box center [469, 424] width 4 height 6
click at [521, 359] on icon at bounding box center [521, 424] width 10 height 10
click at [544, 359] on img at bounding box center [542, 424] width 10 height 10
click at [22, 135] on div at bounding box center [21, 135] width 7 height 7
click at [22, 196] on div at bounding box center [21, 193] width 7 height 7
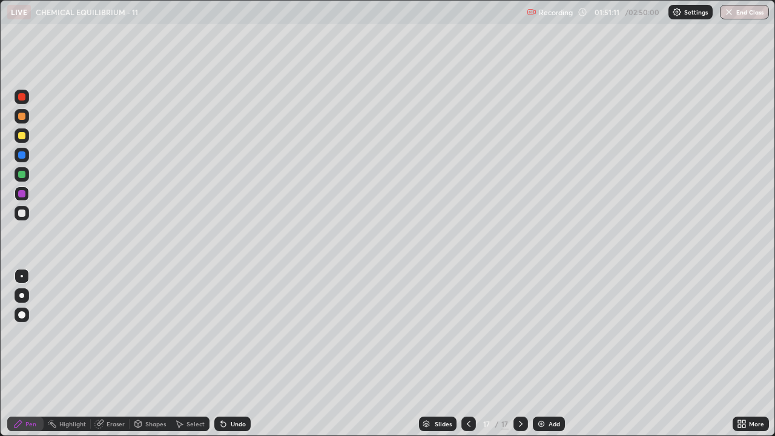
click at [21, 213] on div at bounding box center [21, 213] width 7 height 7
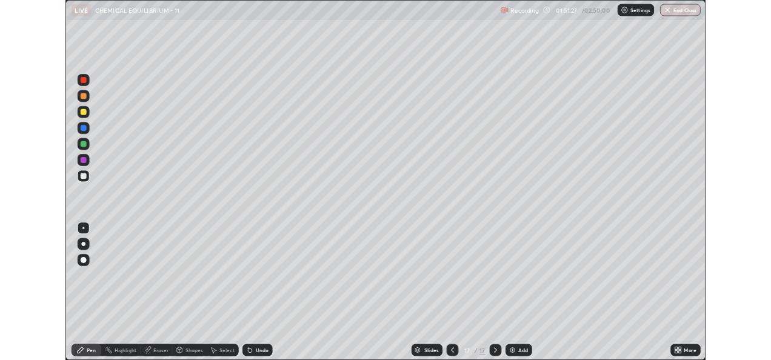
scroll to position [436, 775]
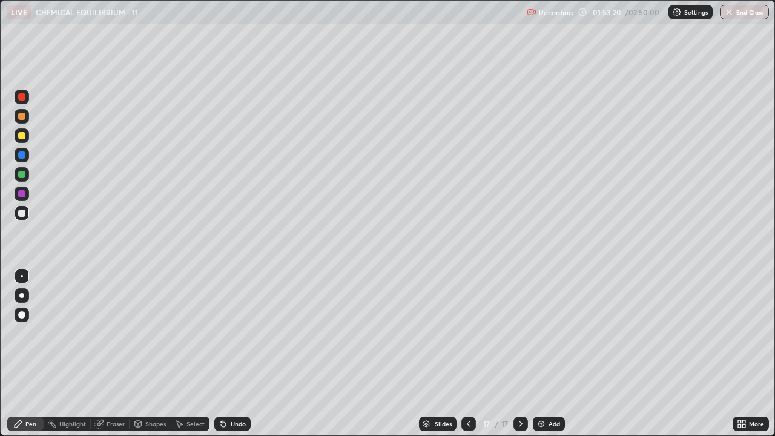
click at [20, 175] on div at bounding box center [21, 174] width 7 height 7
click at [549, 423] on div "Add" at bounding box center [555, 424] width 12 height 6
click at [23, 213] on div at bounding box center [21, 213] width 7 height 7
click at [546, 420] on div "Add" at bounding box center [549, 424] width 32 height 15
click at [22, 137] on div at bounding box center [21, 135] width 7 height 7
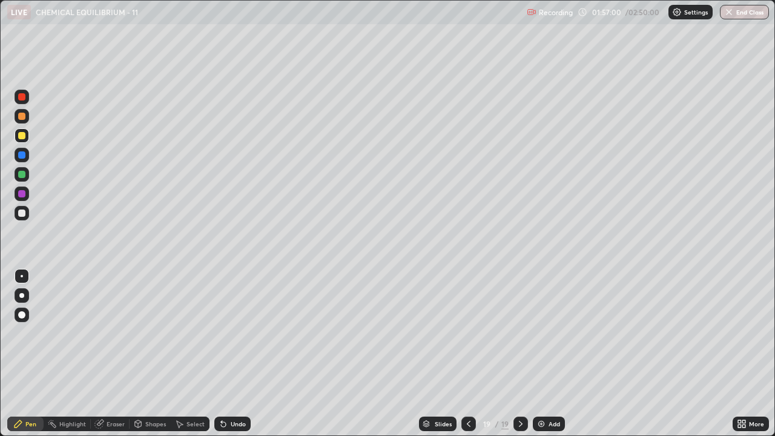
click at [233, 429] on div "Undo" at bounding box center [232, 424] width 36 height 15
click at [232, 428] on div "Undo" at bounding box center [232, 424] width 36 height 15
click at [229, 429] on div "Undo" at bounding box center [232, 424] width 36 height 15
click at [19, 174] on div at bounding box center [21, 174] width 7 height 7
click at [21, 214] on div at bounding box center [21, 213] width 7 height 7
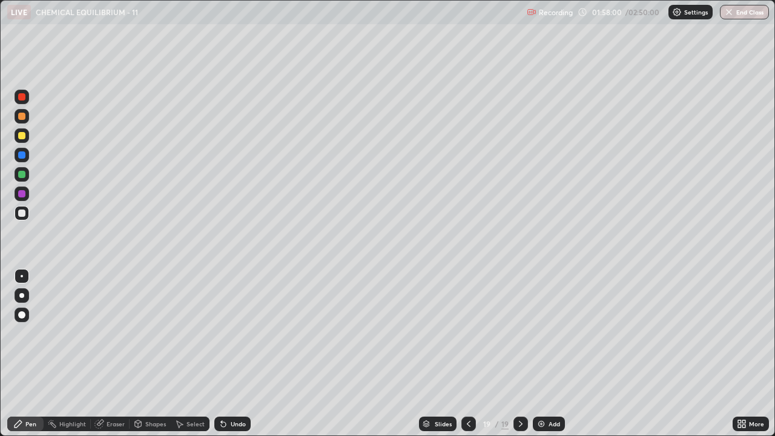
click at [21, 155] on div at bounding box center [21, 154] width 7 height 7
click at [24, 212] on div at bounding box center [21, 213] width 7 height 7
click at [25, 136] on div at bounding box center [21, 135] width 7 height 7
click at [546, 422] on div "Add" at bounding box center [549, 424] width 32 height 15
click at [20, 155] on div at bounding box center [21, 154] width 7 height 7
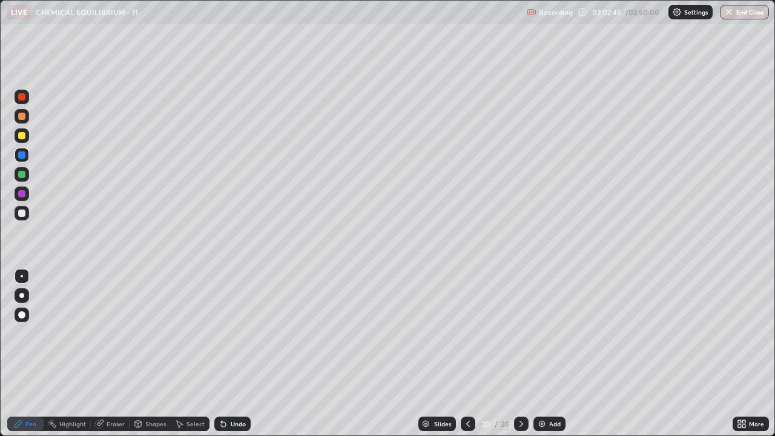
click at [19, 214] on div at bounding box center [21, 213] width 7 height 7
click at [551, 423] on div "Add" at bounding box center [555, 424] width 12 height 6
click at [22, 133] on div at bounding box center [21, 135] width 7 height 7
click at [22, 210] on div at bounding box center [21, 213] width 7 height 7
click at [150, 423] on div "Shapes" at bounding box center [155, 424] width 21 height 6
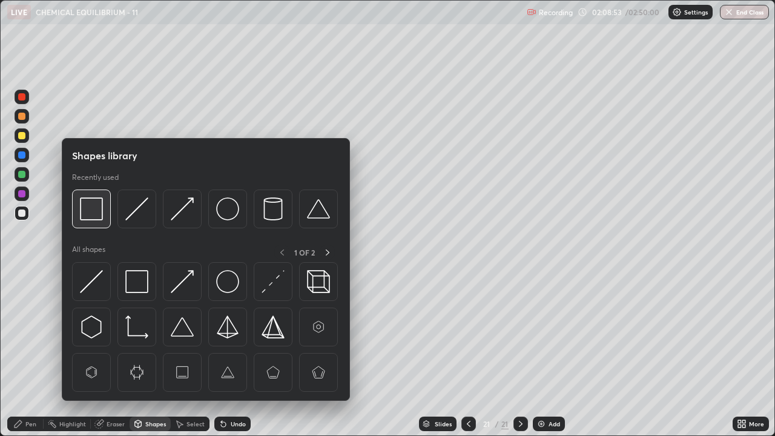
click at [90, 214] on img at bounding box center [91, 208] width 23 height 23
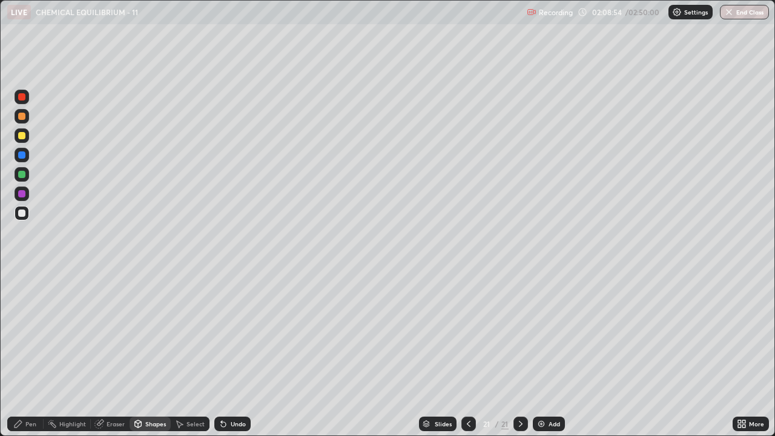
click at [20, 176] on div at bounding box center [21, 174] width 7 height 7
click at [22, 213] on div at bounding box center [21, 213] width 7 height 7
click at [33, 425] on div "Pen" at bounding box center [30, 424] width 11 height 6
click at [113, 423] on div "Eraser" at bounding box center [116, 424] width 18 height 6
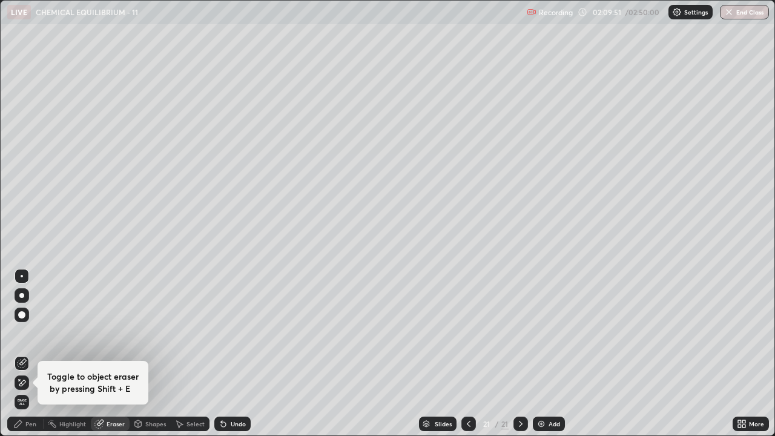
click at [31, 423] on div "Pen" at bounding box center [30, 424] width 11 height 6
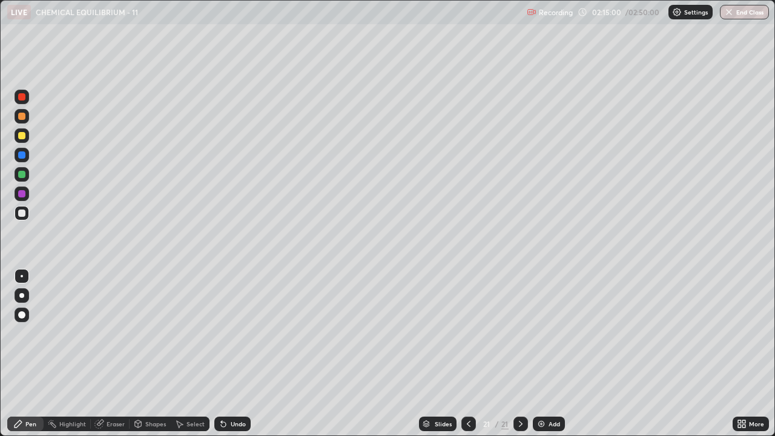
click at [549, 425] on div "Add" at bounding box center [555, 424] width 12 height 6
click at [228, 420] on div "Undo" at bounding box center [232, 424] width 36 height 15
click at [24, 137] on div at bounding box center [21, 135] width 7 height 7
click at [21, 214] on div at bounding box center [21, 213] width 7 height 7
click at [76, 422] on div "Highlight" at bounding box center [72, 424] width 27 height 6
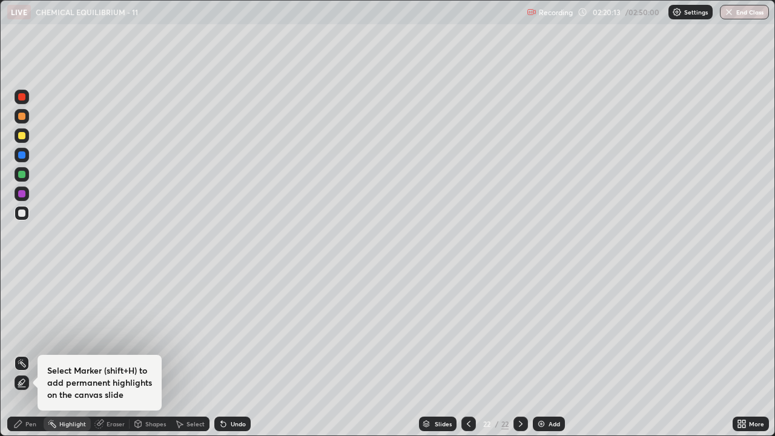
click at [21, 193] on div at bounding box center [21, 193] width 7 height 7
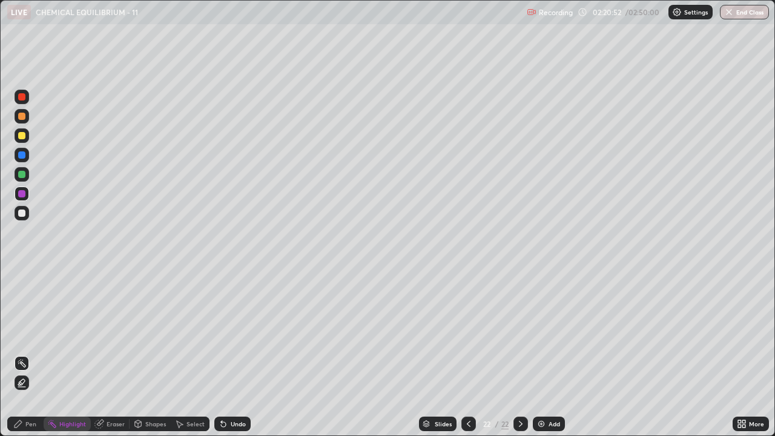
click at [33, 422] on div "Pen" at bounding box center [30, 424] width 11 height 6
click at [26, 213] on div at bounding box center [22, 213] width 15 height 15
click at [234, 421] on div "Undo" at bounding box center [238, 424] width 15 height 6
click at [240, 417] on div "Undo" at bounding box center [232, 424] width 36 height 15
click at [545, 425] on div "Add" at bounding box center [549, 424] width 32 height 15
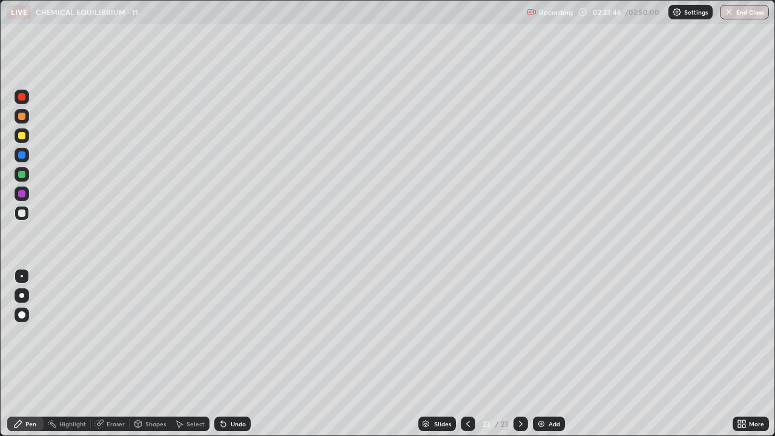
click at [157, 422] on div "Shapes" at bounding box center [155, 424] width 21 height 6
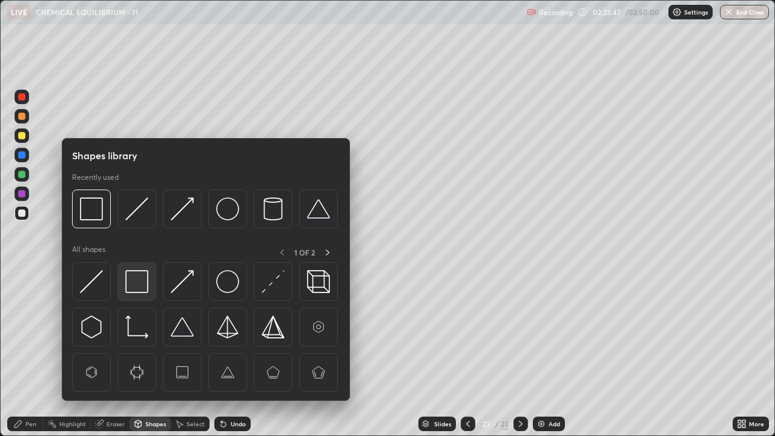
click at [145, 279] on img at bounding box center [136, 281] width 23 height 23
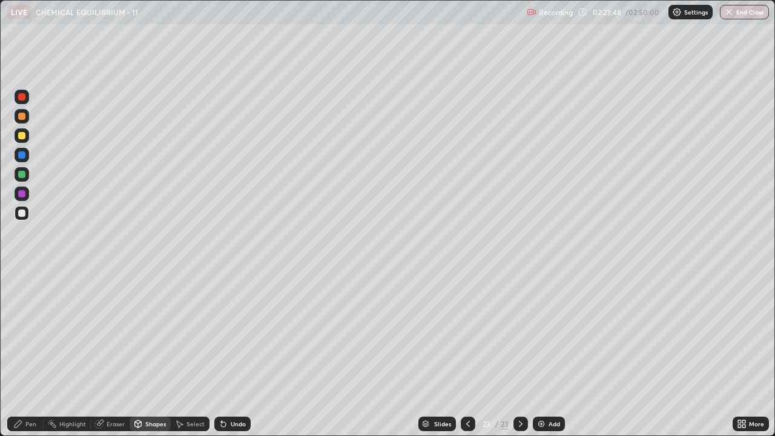
click at [22, 194] on div at bounding box center [21, 193] width 7 height 7
click at [22, 213] on div at bounding box center [21, 213] width 7 height 7
click at [25, 422] on div "Pen" at bounding box center [30, 424] width 11 height 6
click at [150, 423] on div "Shapes" at bounding box center [155, 424] width 21 height 6
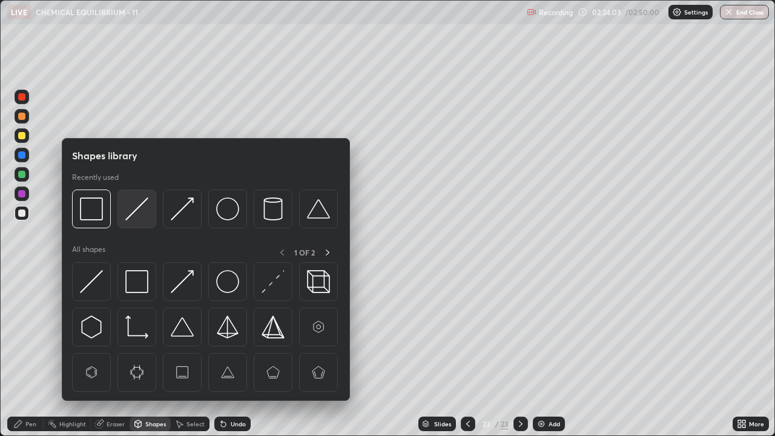
click at [132, 209] on img at bounding box center [136, 208] width 23 height 23
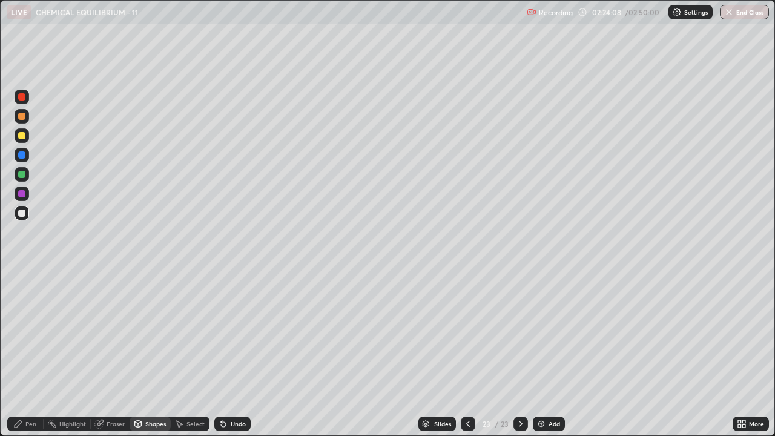
click at [228, 423] on div "Undo" at bounding box center [232, 424] width 36 height 15
click at [32, 423] on div "Pen" at bounding box center [30, 424] width 11 height 6
click at [24, 100] on div at bounding box center [22, 97] width 15 height 15
click at [21, 138] on div at bounding box center [21, 135] width 7 height 7
click at [19, 154] on div at bounding box center [21, 154] width 7 height 7
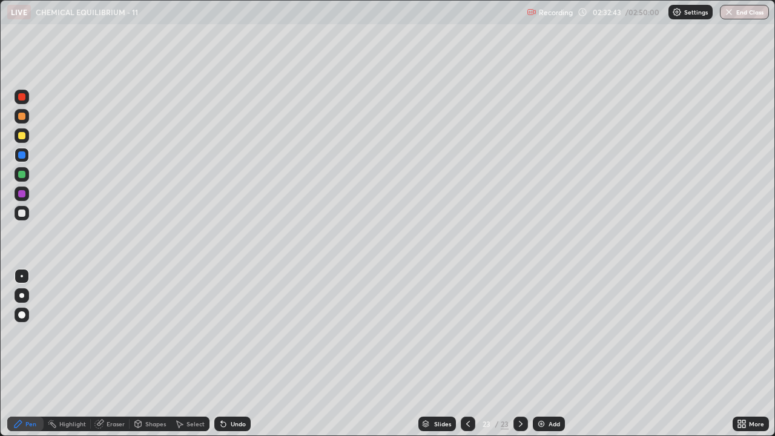
click at [551, 423] on div "Add" at bounding box center [555, 424] width 12 height 6
click at [22, 141] on div at bounding box center [22, 135] width 15 height 15
click at [24, 212] on div at bounding box center [21, 213] width 7 height 7
click at [237, 429] on div "Undo" at bounding box center [232, 424] width 36 height 15
click at [233, 429] on div "Undo" at bounding box center [232, 424] width 36 height 15
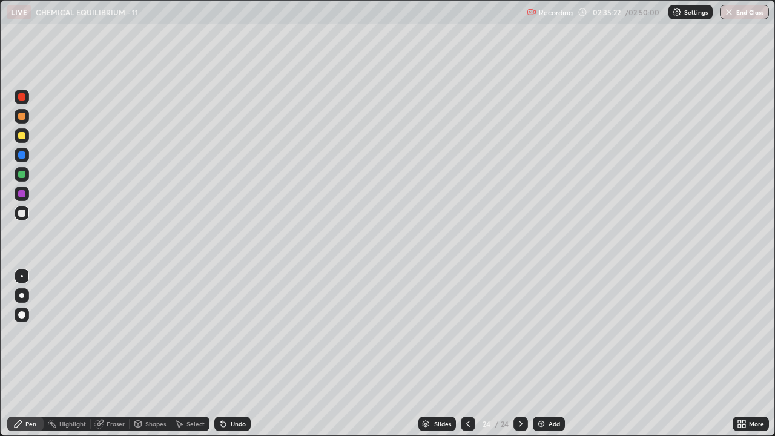
click at [555, 425] on div "Add" at bounding box center [555, 424] width 12 height 6
click at [22, 138] on div at bounding box center [21, 135] width 7 height 7
click at [18, 194] on div at bounding box center [21, 193] width 7 height 7
click at [21, 213] on div at bounding box center [21, 213] width 7 height 7
click at [549, 425] on div "Add" at bounding box center [555, 424] width 12 height 6
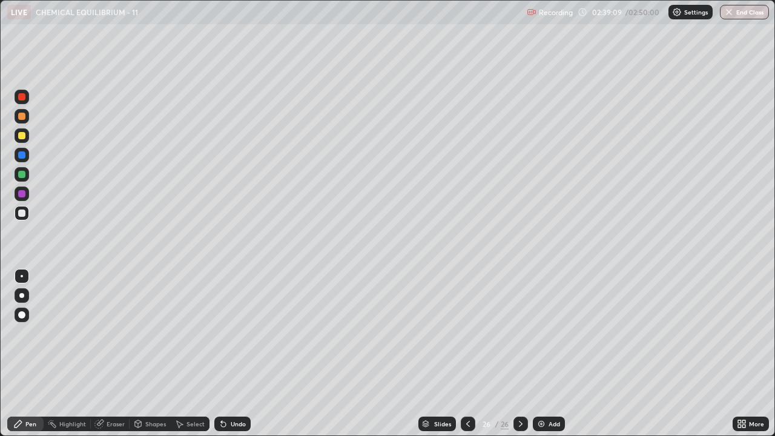
click at [222, 425] on icon at bounding box center [223, 424] width 5 height 5
click at [234, 426] on div "Undo" at bounding box center [238, 424] width 15 height 6
click at [17, 137] on div at bounding box center [22, 135] width 15 height 15
click at [18, 140] on div at bounding box center [22, 135] width 15 height 15
click at [237, 422] on div "Undo" at bounding box center [238, 424] width 15 height 6
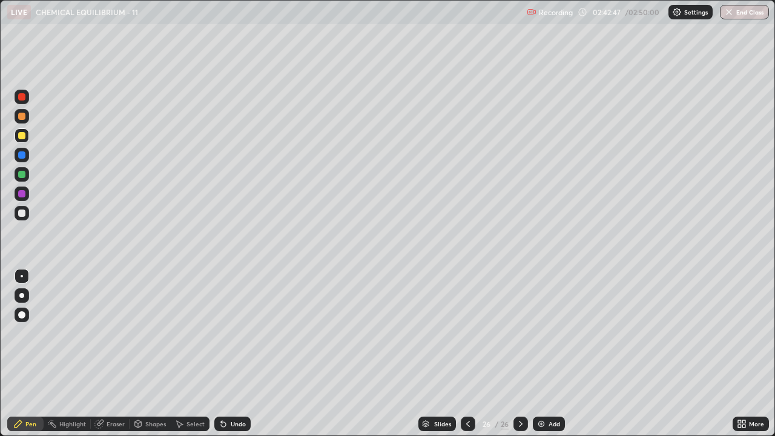
click at [19, 214] on div at bounding box center [21, 213] width 7 height 7
click at [543, 422] on img at bounding box center [542, 424] width 10 height 10
click at [728, 13] on img "button" at bounding box center [730, 12] width 10 height 10
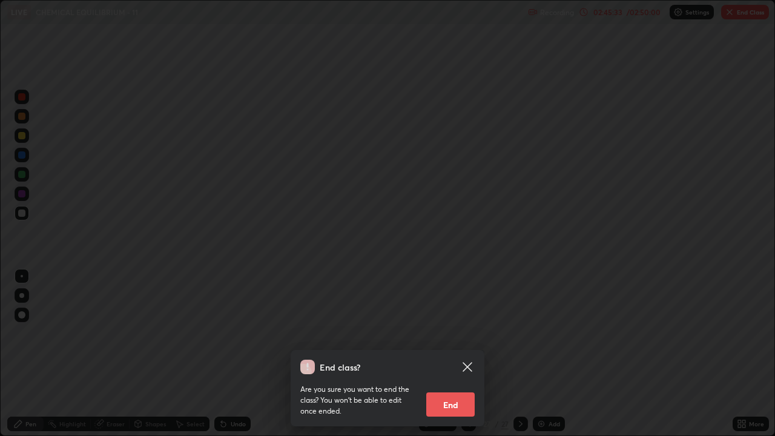
click at [455, 404] on button "End" at bounding box center [450, 405] width 48 height 24
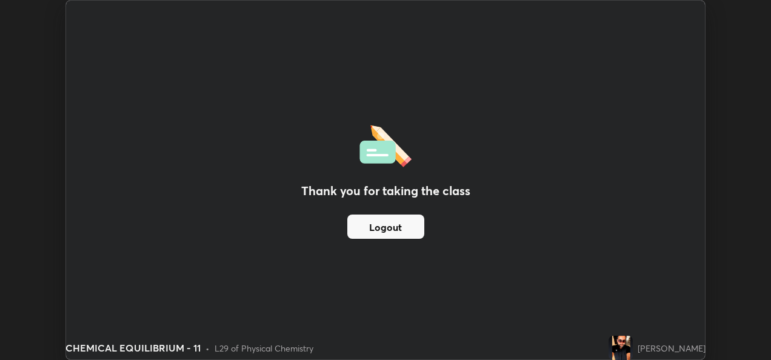
scroll to position [60218, 59807]
